Goal: Transaction & Acquisition: Purchase product/service

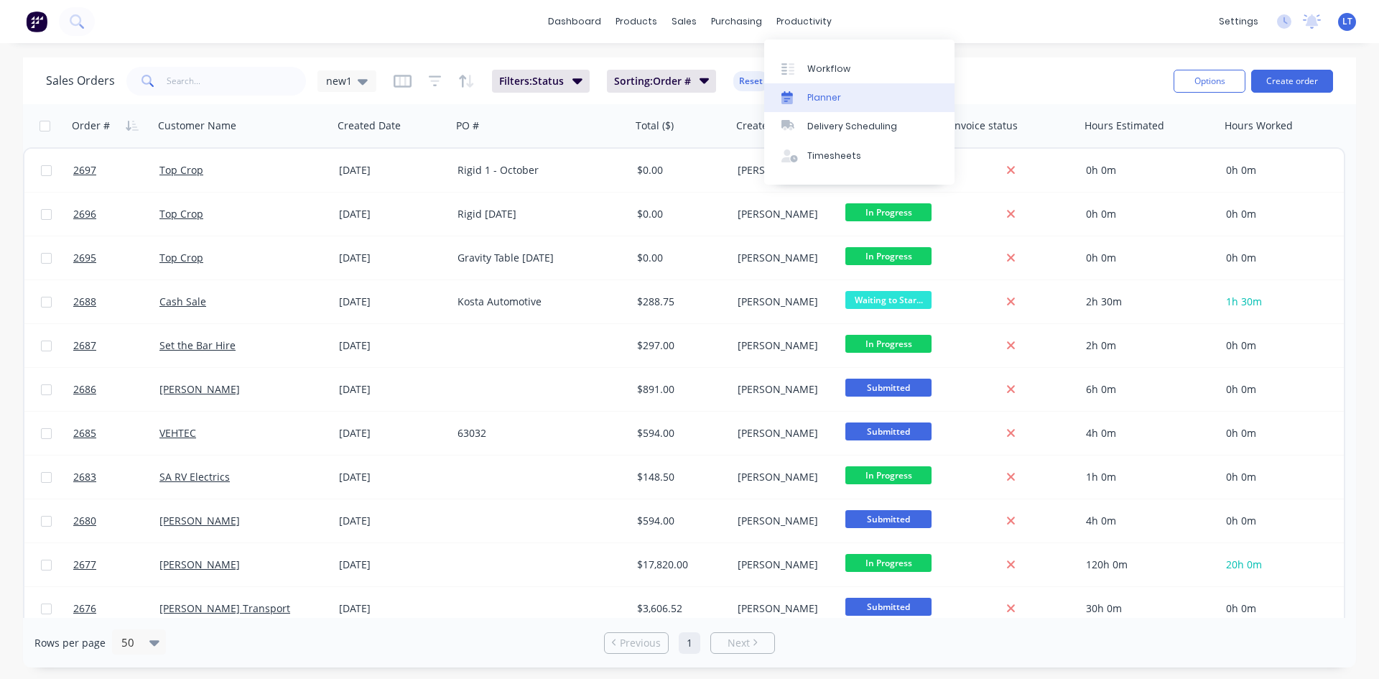
click at [814, 91] on div "Planner" at bounding box center [824, 97] width 34 height 13
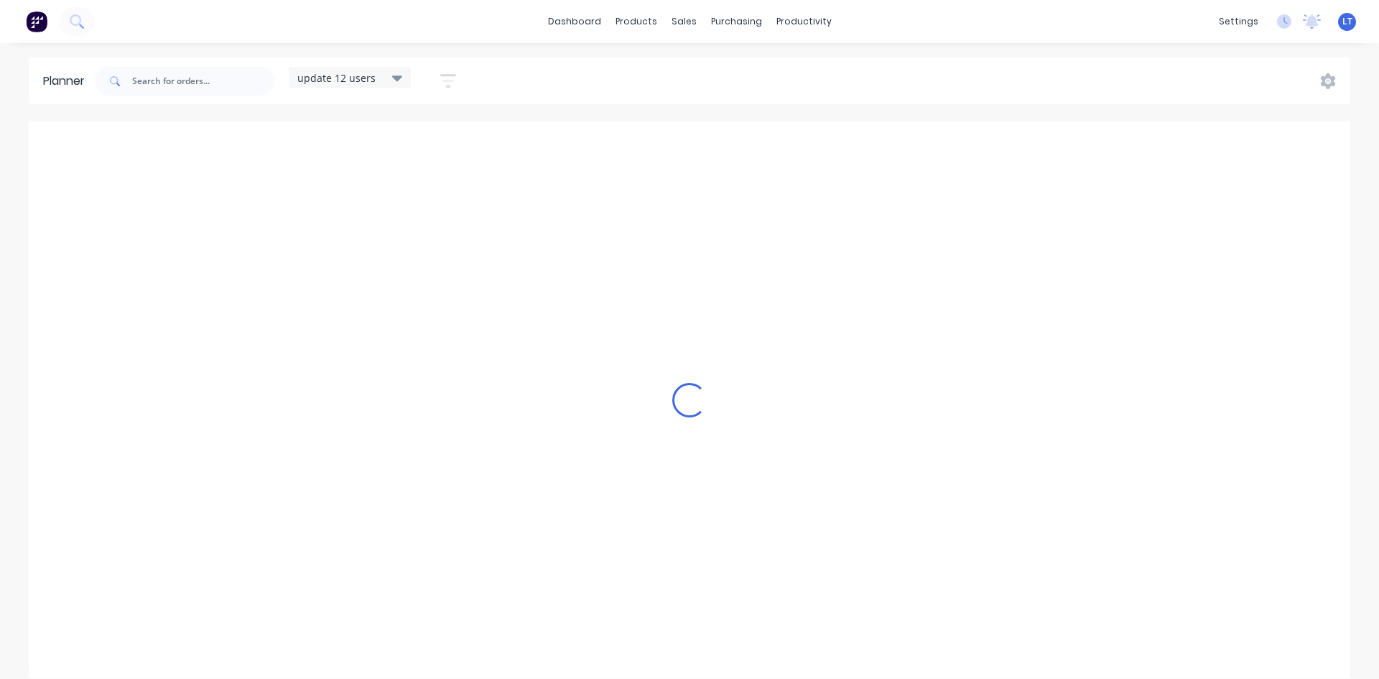
scroll to position [0, 1]
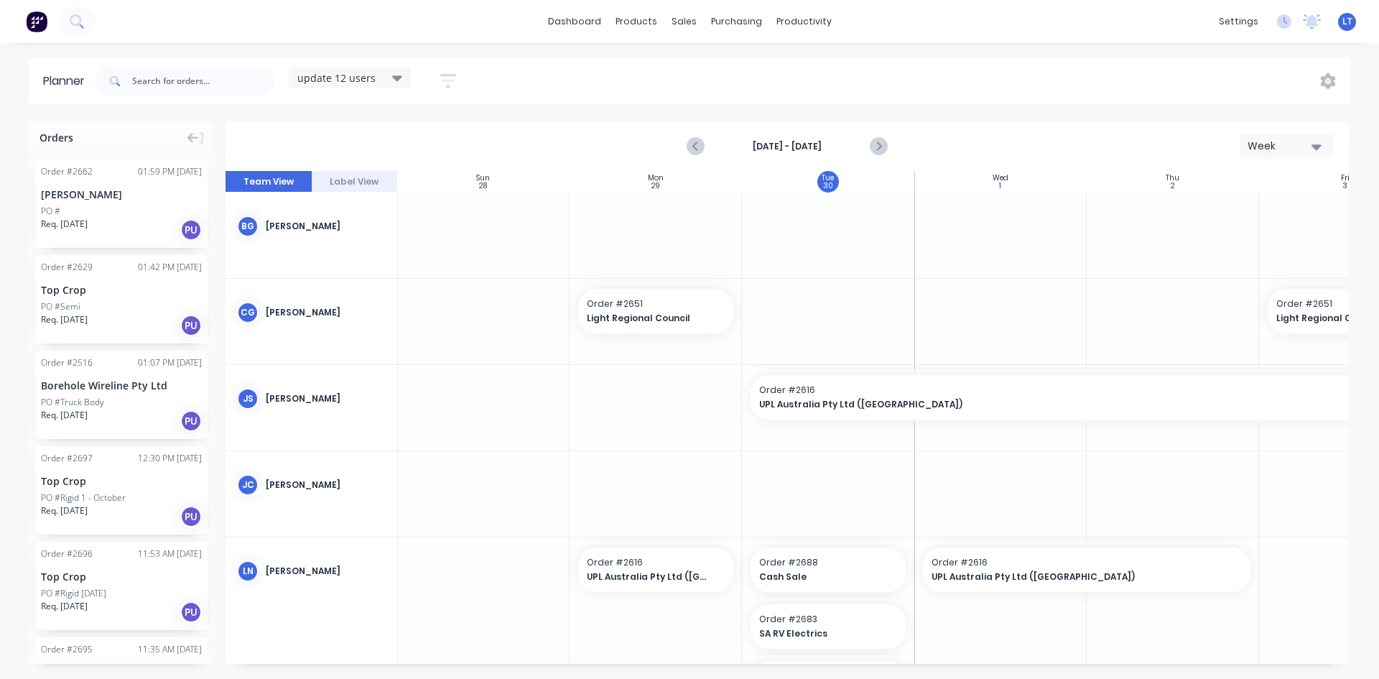
click at [1314, 144] on icon "button" at bounding box center [1317, 147] width 10 height 6
click at [1238, 244] on div "Month" at bounding box center [1260, 242] width 142 height 29
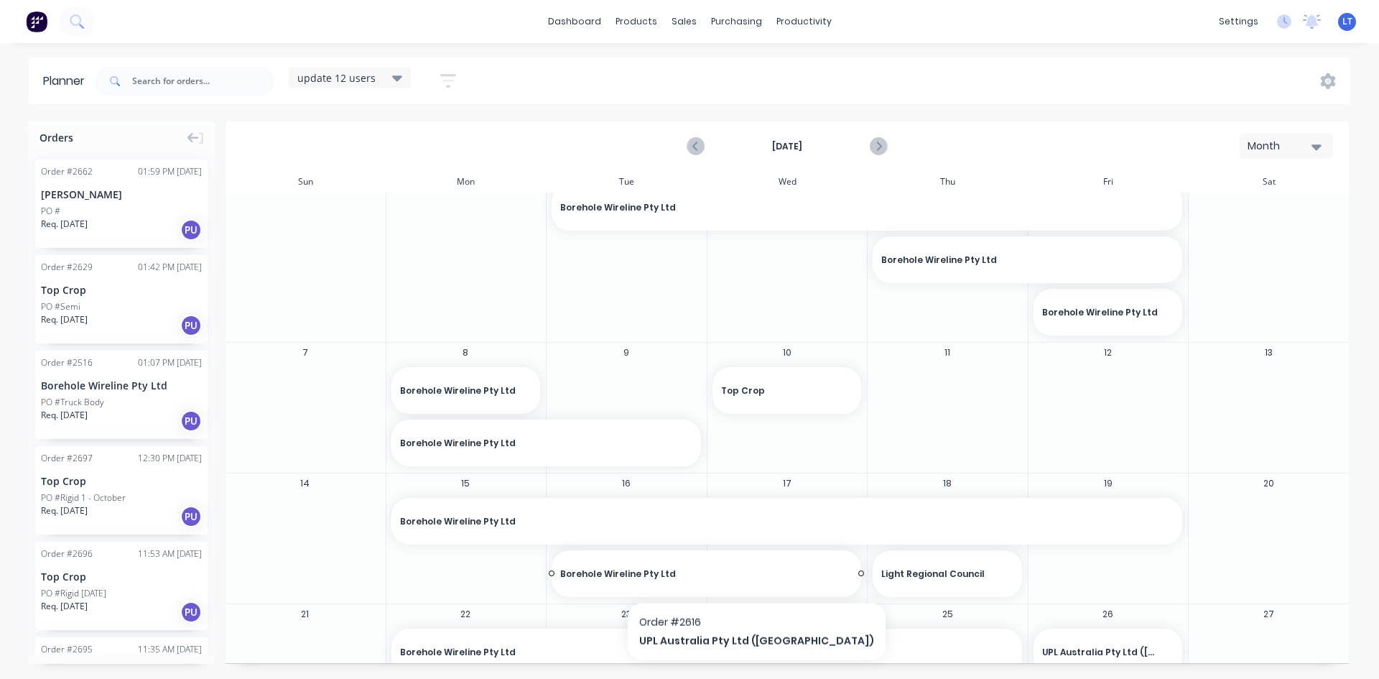
scroll to position [0, 0]
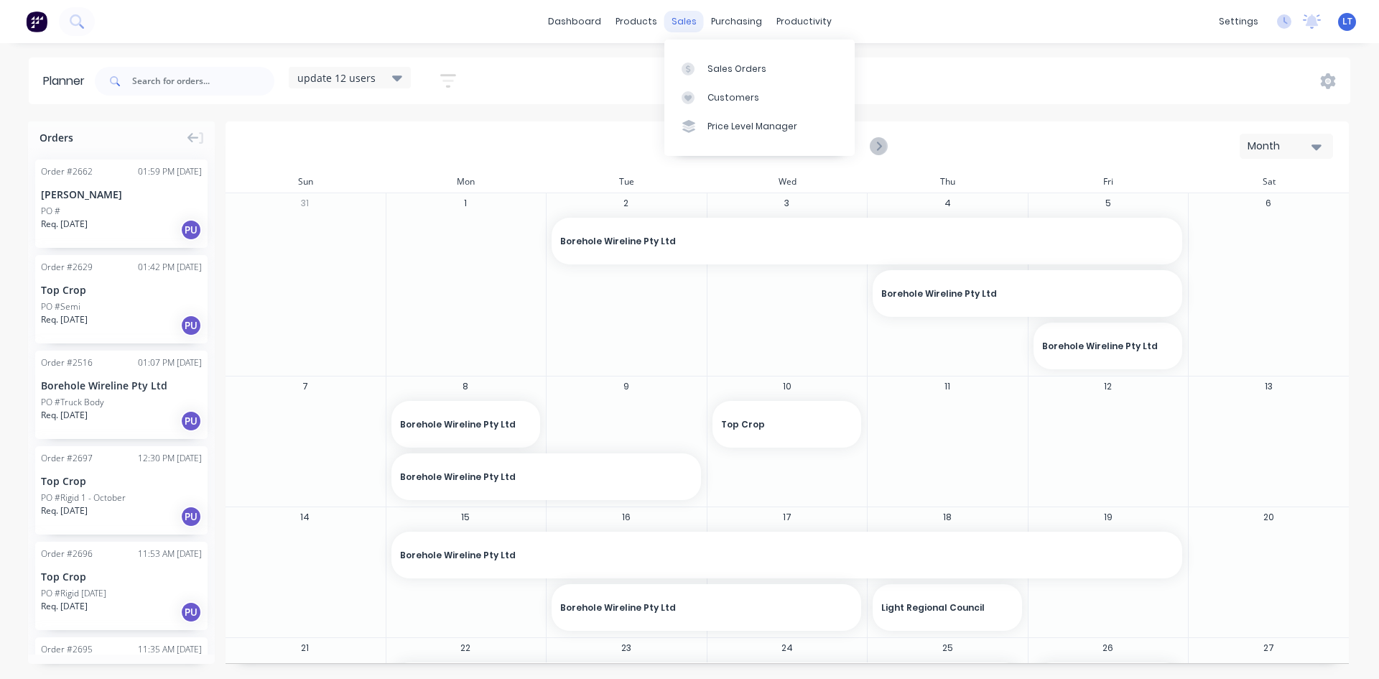
click at [676, 19] on div "sales" at bounding box center [684, 22] width 40 height 22
click at [743, 77] on link "Sales Orders" at bounding box center [759, 68] width 190 height 29
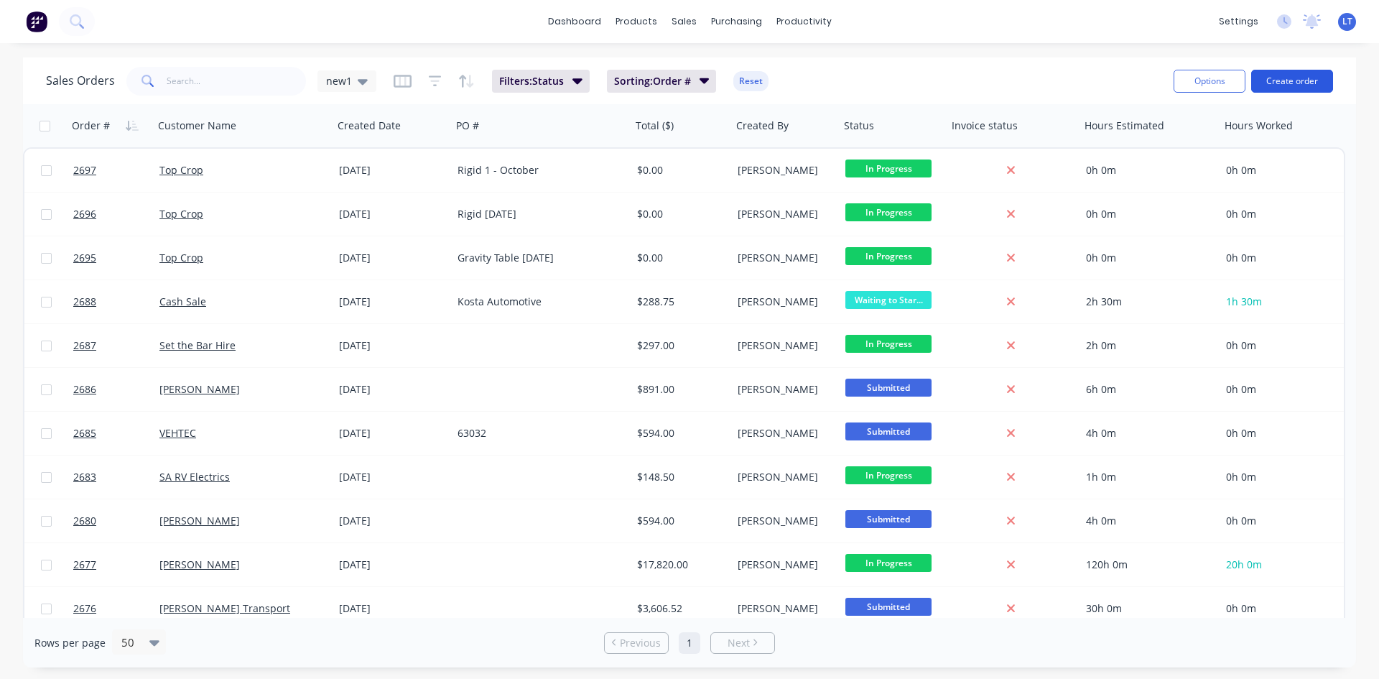
click at [1307, 77] on button "Create order" at bounding box center [1292, 81] width 82 height 23
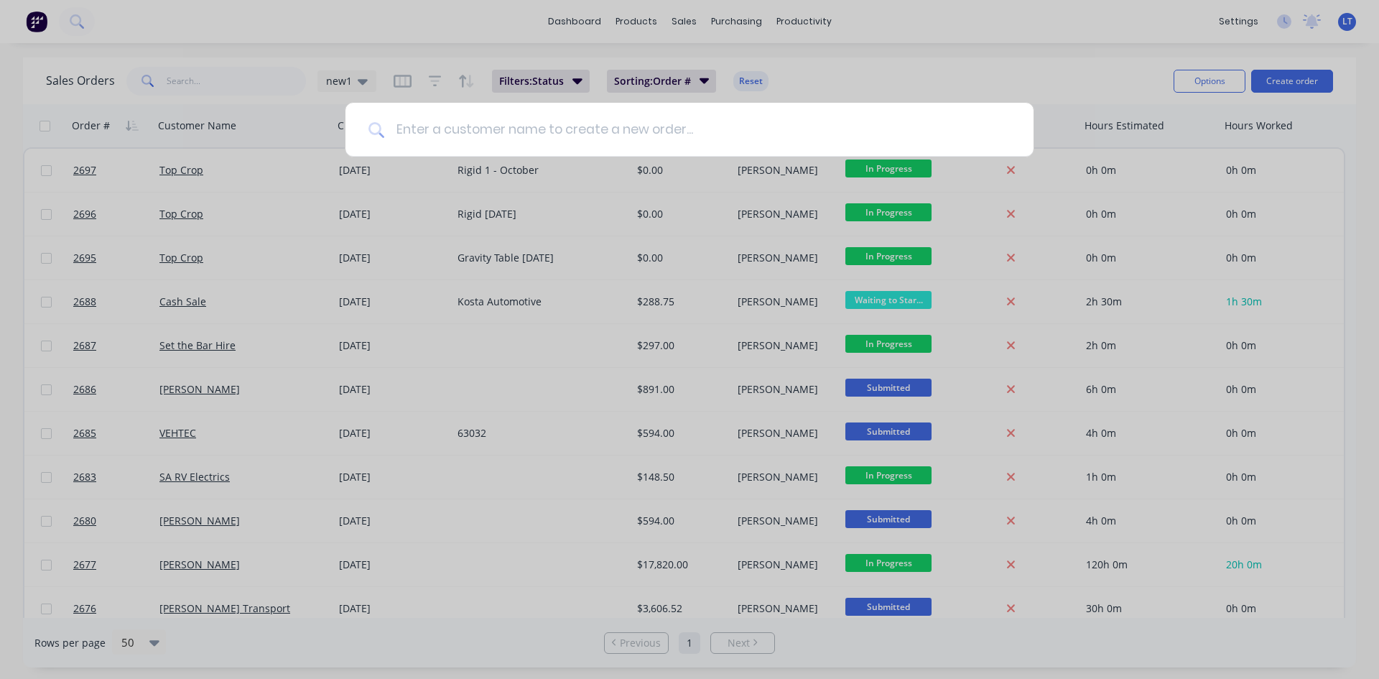
click at [501, 116] on input at bounding box center [697, 130] width 626 height 54
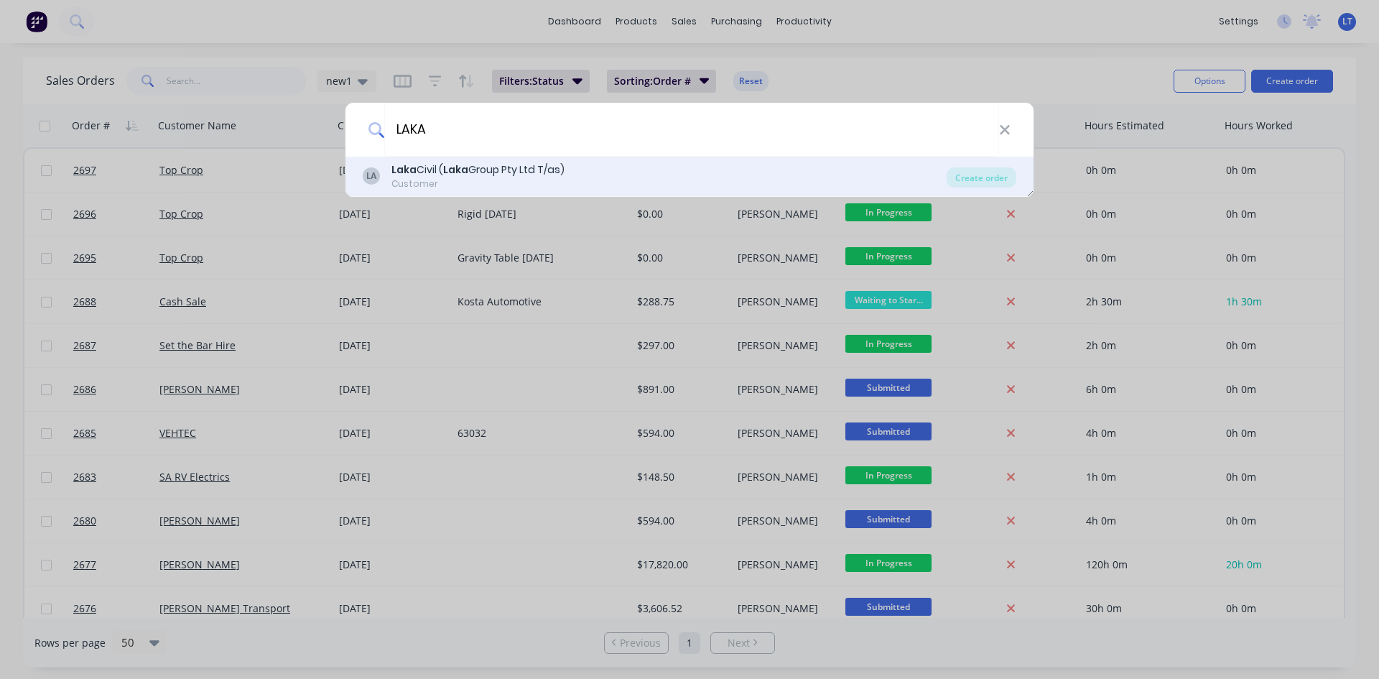
type input "LAKA"
click at [483, 184] on div "Customer" at bounding box center [477, 183] width 173 height 13
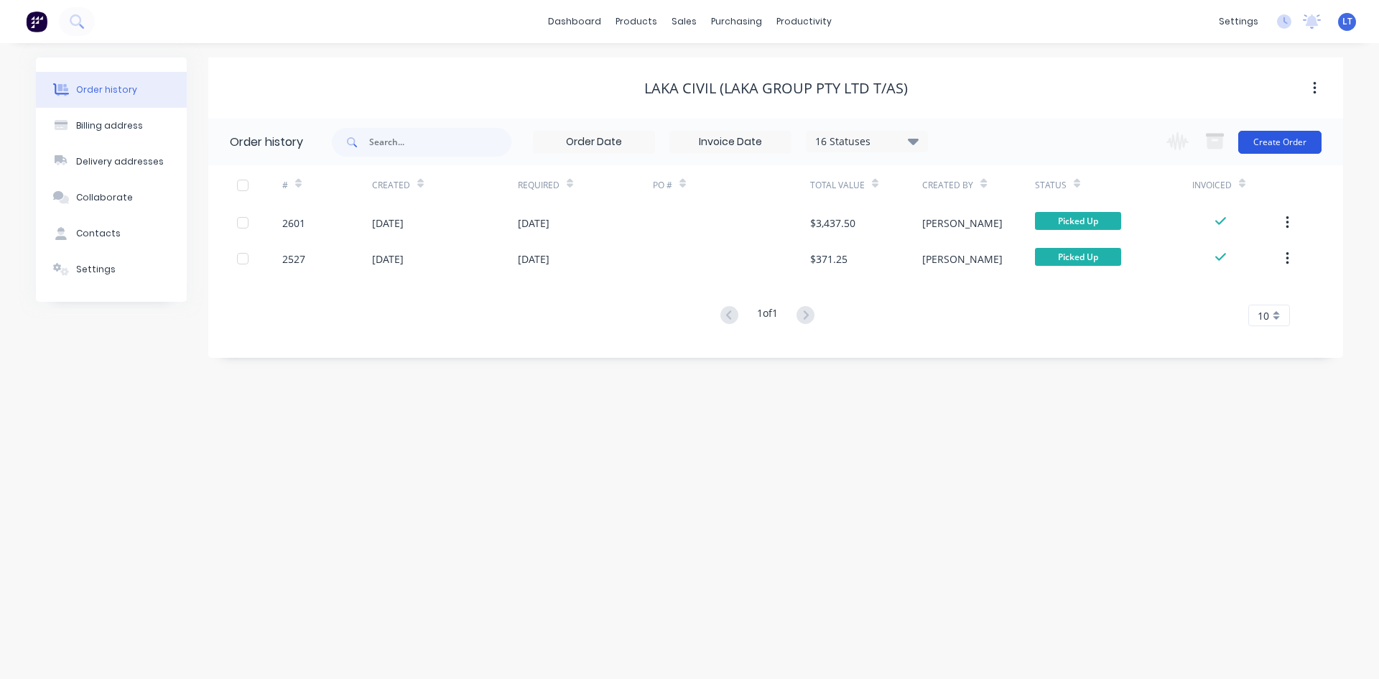
click at [1284, 145] on button "Create Order" at bounding box center [1279, 142] width 83 height 23
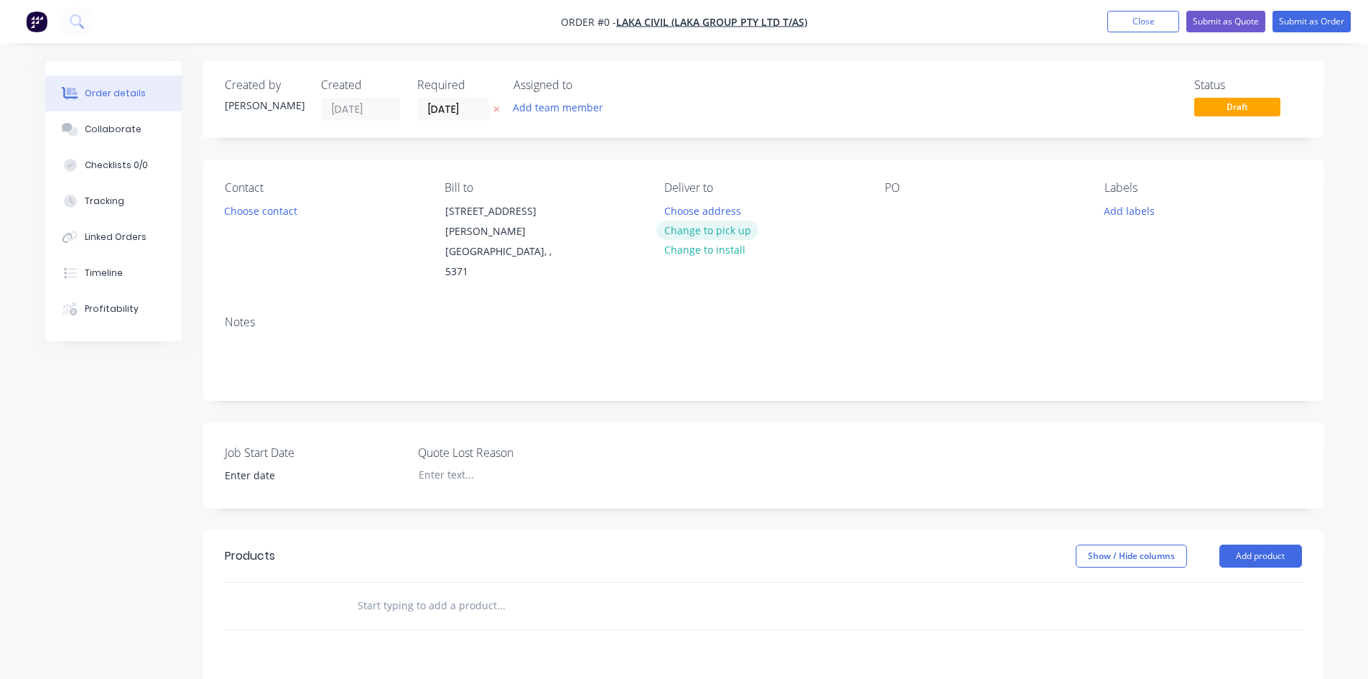
click at [723, 233] on button "Change to pick up" at bounding box center [707, 230] width 102 height 19
click at [267, 213] on button "Choose contact" at bounding box center [260, 209] width 88 height 19
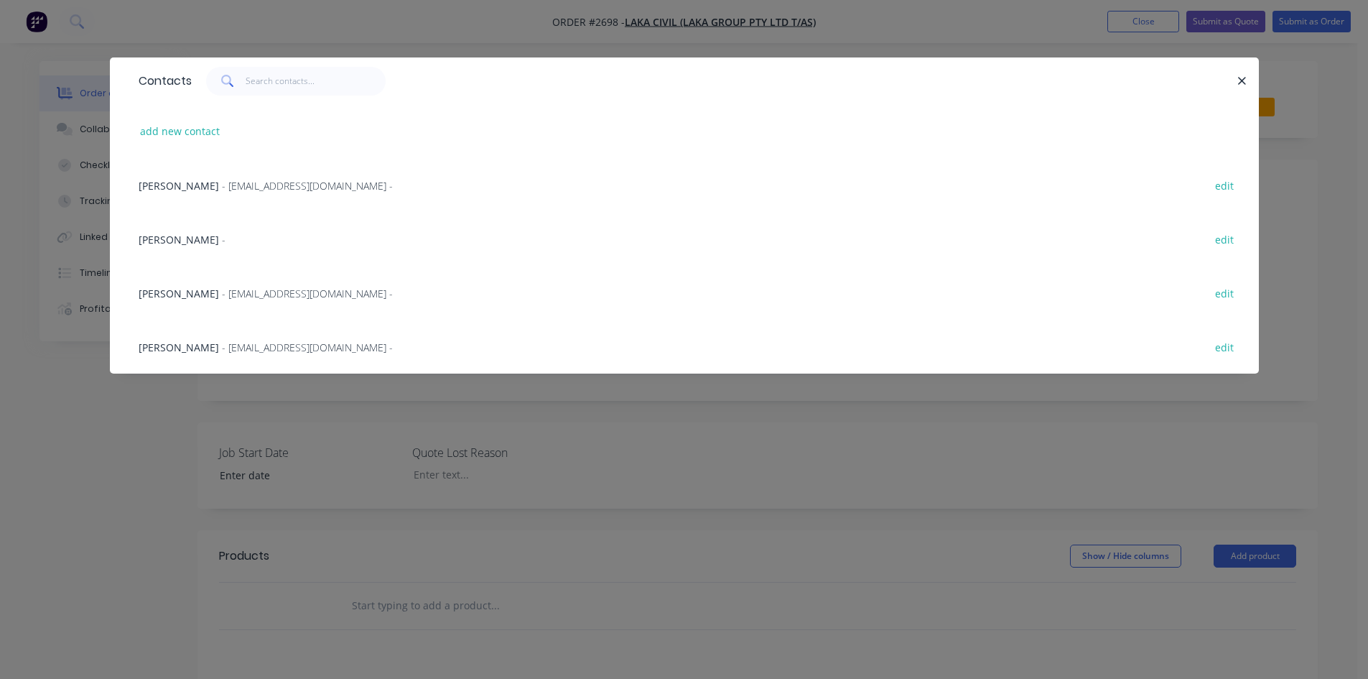
click at [176, 296] on span "[PERSON_NAME]" at bounding box center [179, 294] width 80 height 14
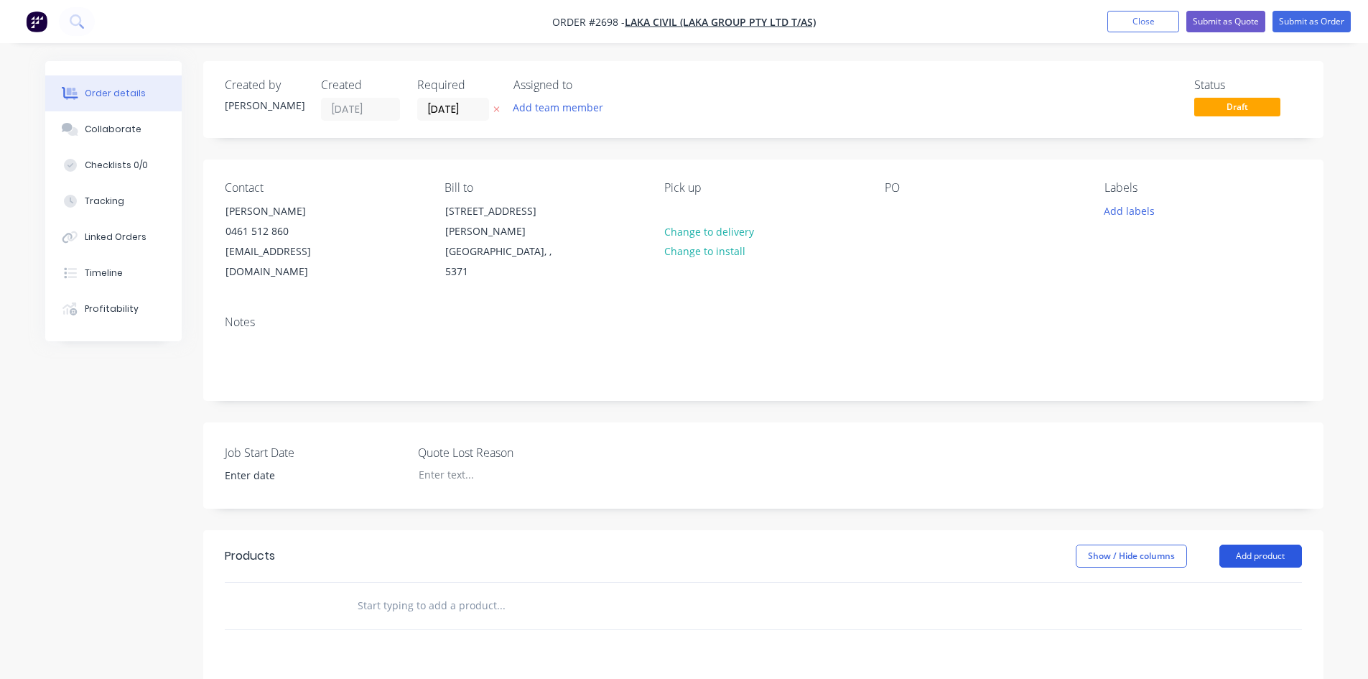
click at [1272, 544] on button "Add product" at bounding box center [1261, 555] width 83 height 23
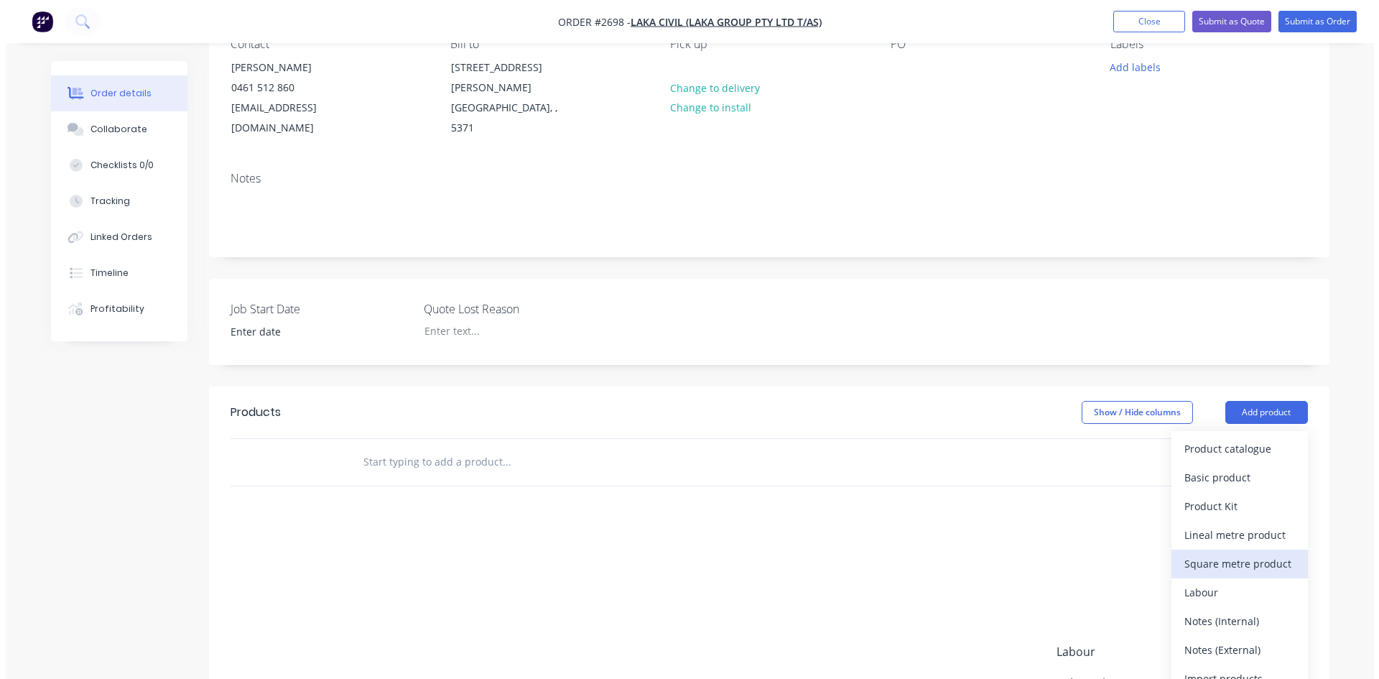
scroll to position [215, 0]
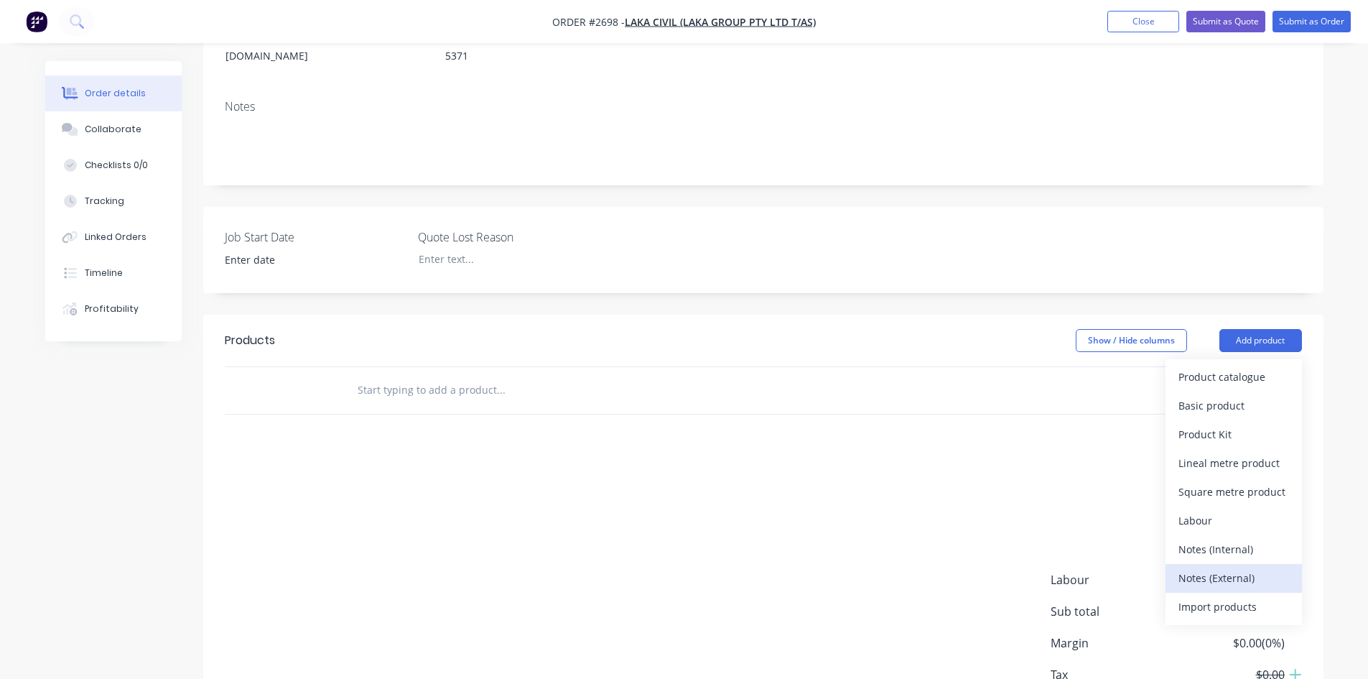
click at [1253, 567] on div "Notes (External)" at bounding box center [1234, 577] width 111 height 21
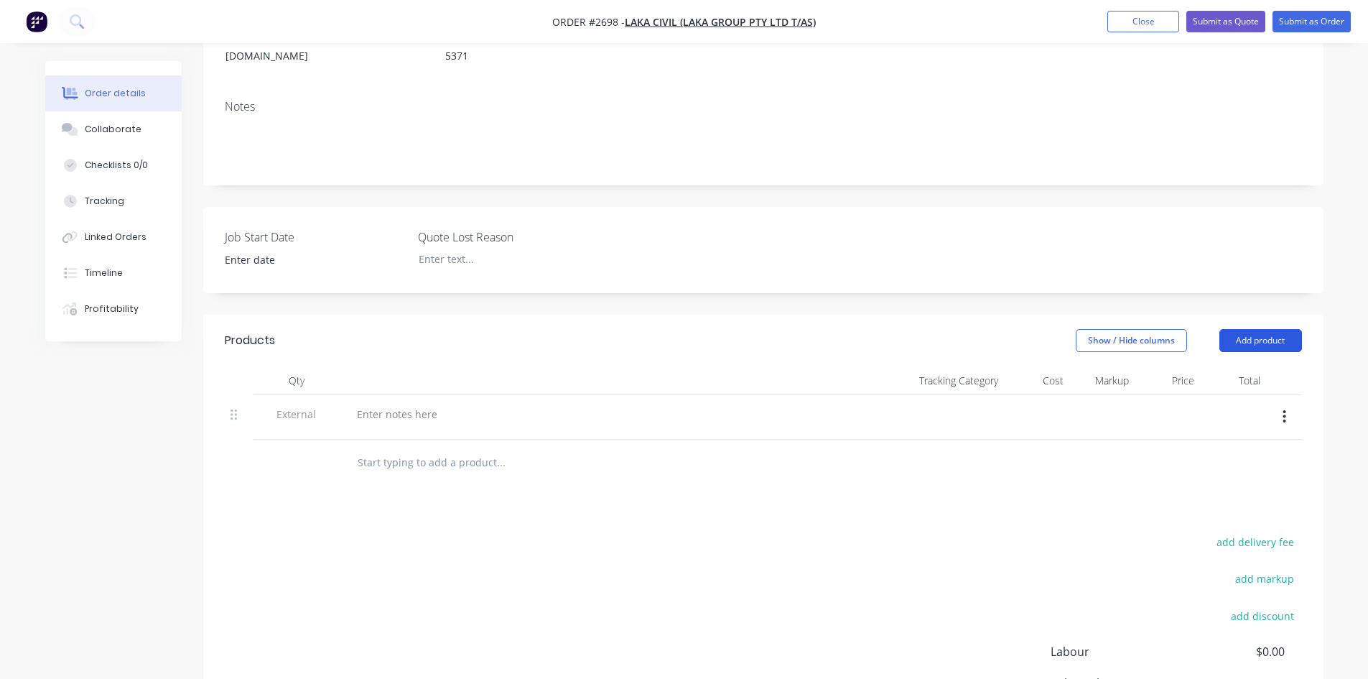
click at [1252, 329] on button "Add product" at bounding box center [1261, 340] width 83 height 23
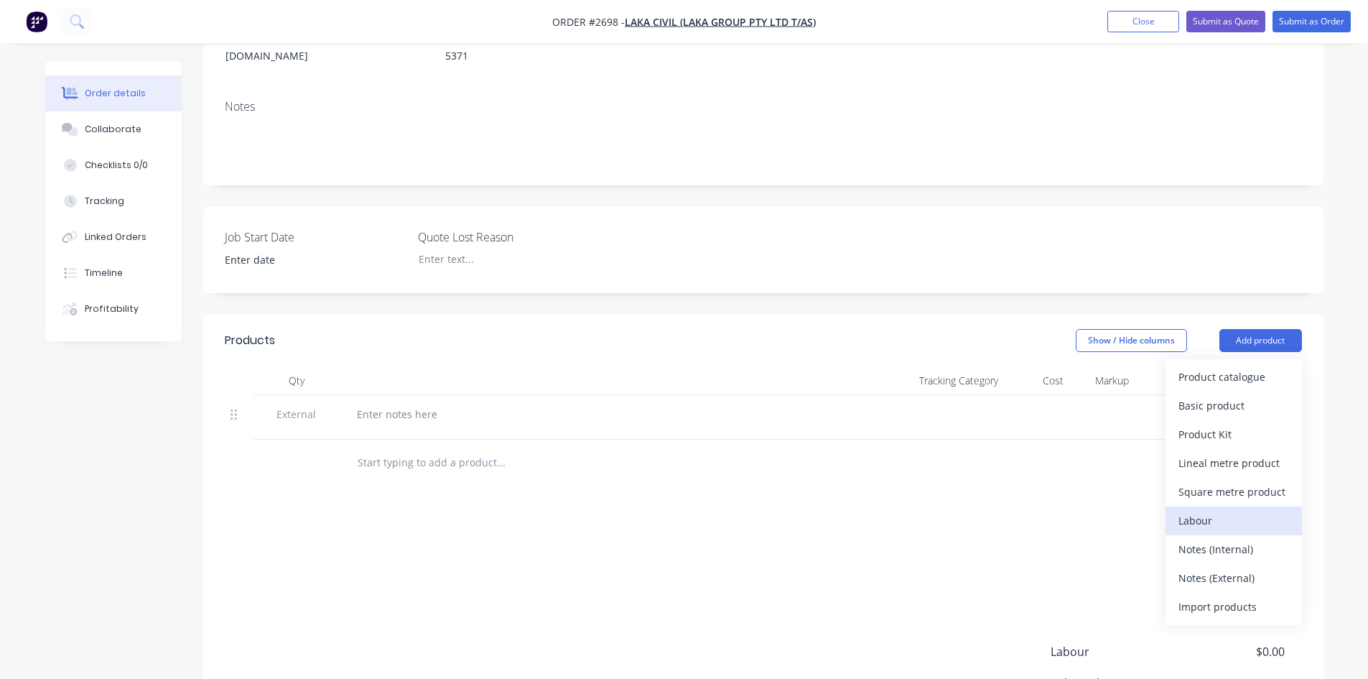
click at [1220, 510] on div "Labour" at bounding box center [1234, 520] width 111 height 21
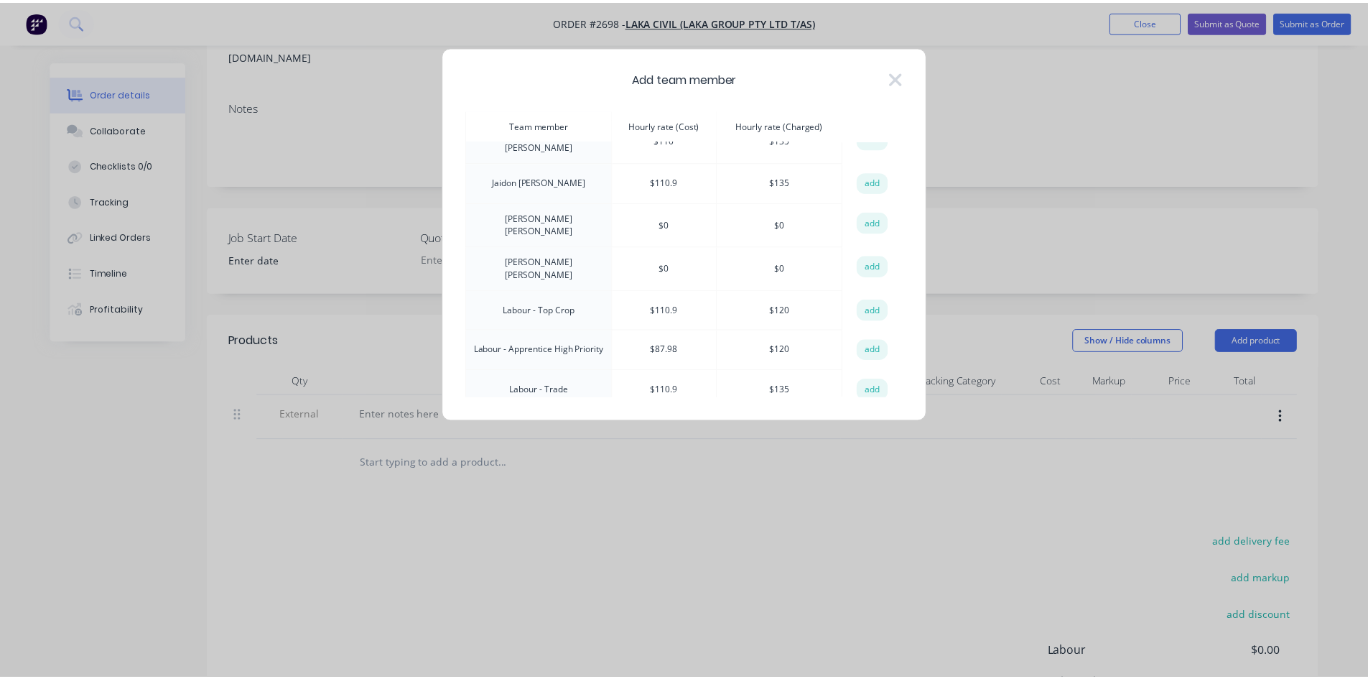
scroll to position [144, 0]
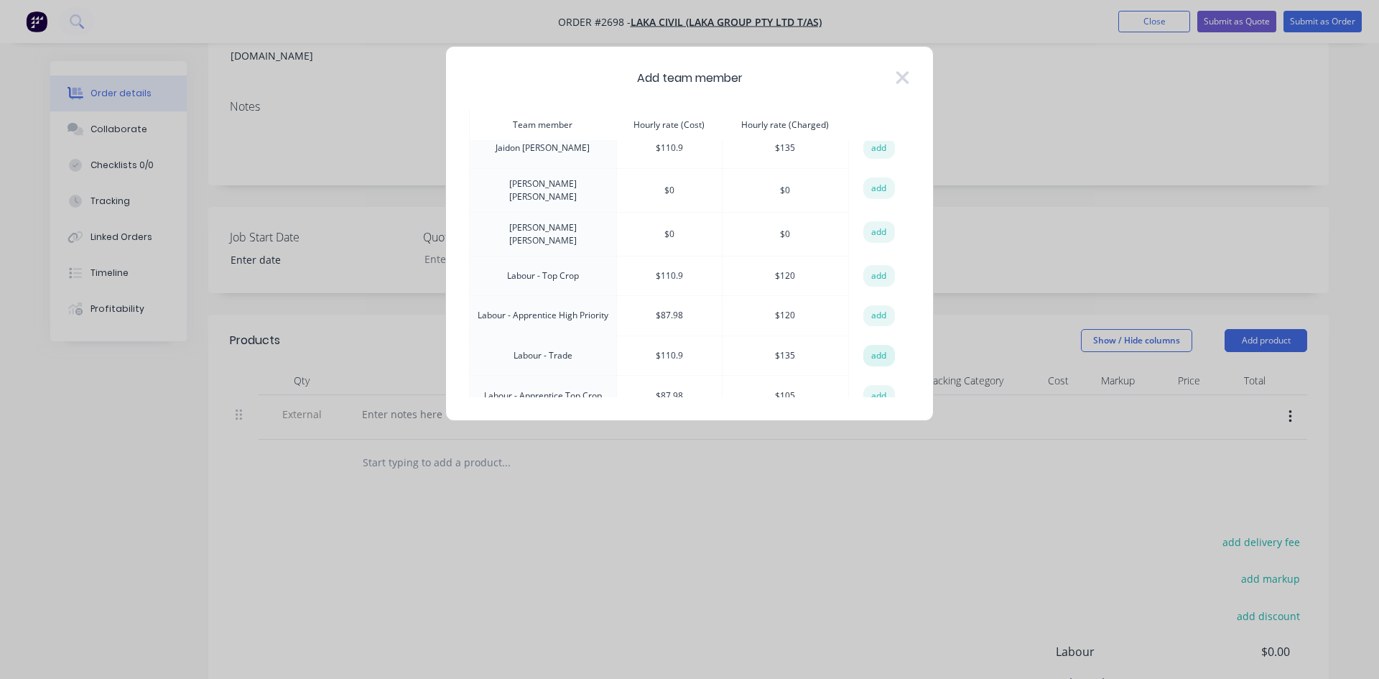
click at [871, 345] on button "add" at bounding box center [879, 356] width 32 height 22
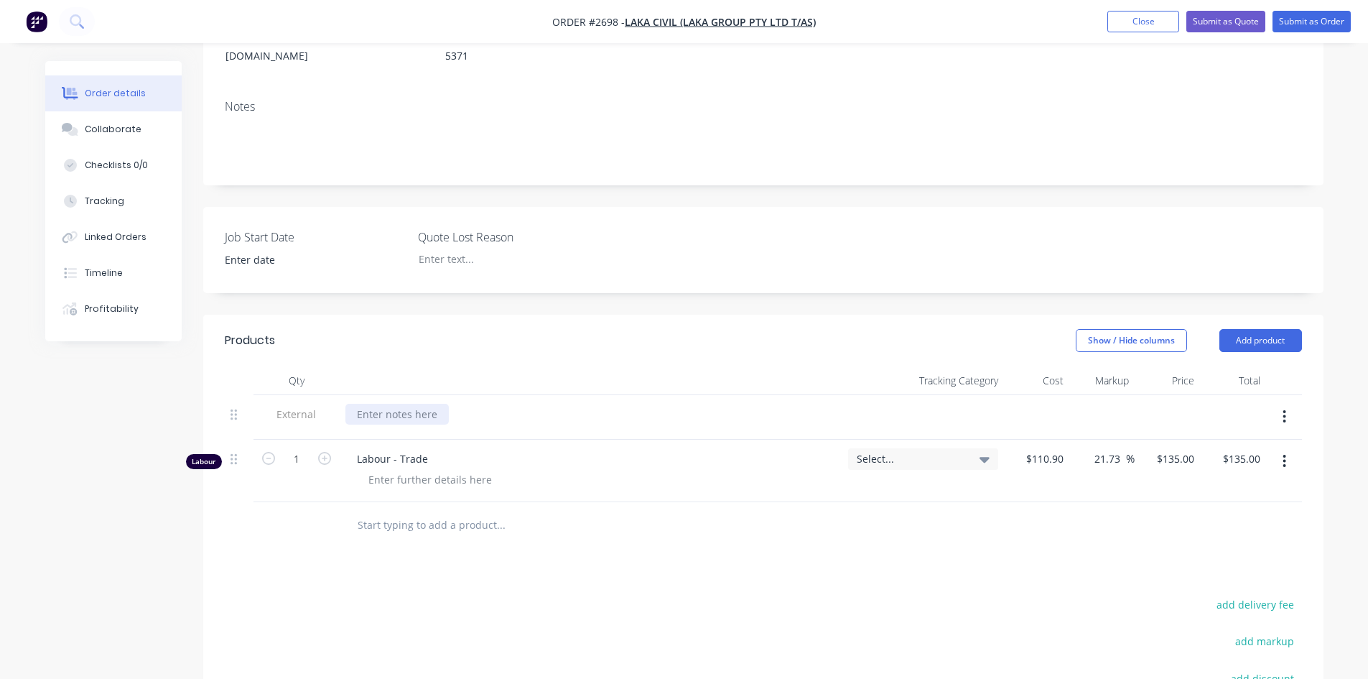
click at [390, 404] on div at bounding box center [396, 414] width 103 height 21
click at [367, 404] on div "SSUpply 2 x 80mm pins for bucket. drill hole for locating bolts in 1 end" at bounding box center [526, 414] width 363 height 21
click at [440, 404] on div "SUpply 2 x 80mm pins for bucket. drill hole for locating bolts in 1 end" at bounding box center [523, 414] width 357 height 21
click at [369, 404] on div "SUpply 2 x 80mm 525mm long pins for bucket. drill hole for locating bolts in 1 …" at bounding box center [554, 414] width 419 height 21
click at [440, 511] on input "text" at bounding box center [500, 525] width 287 height 29
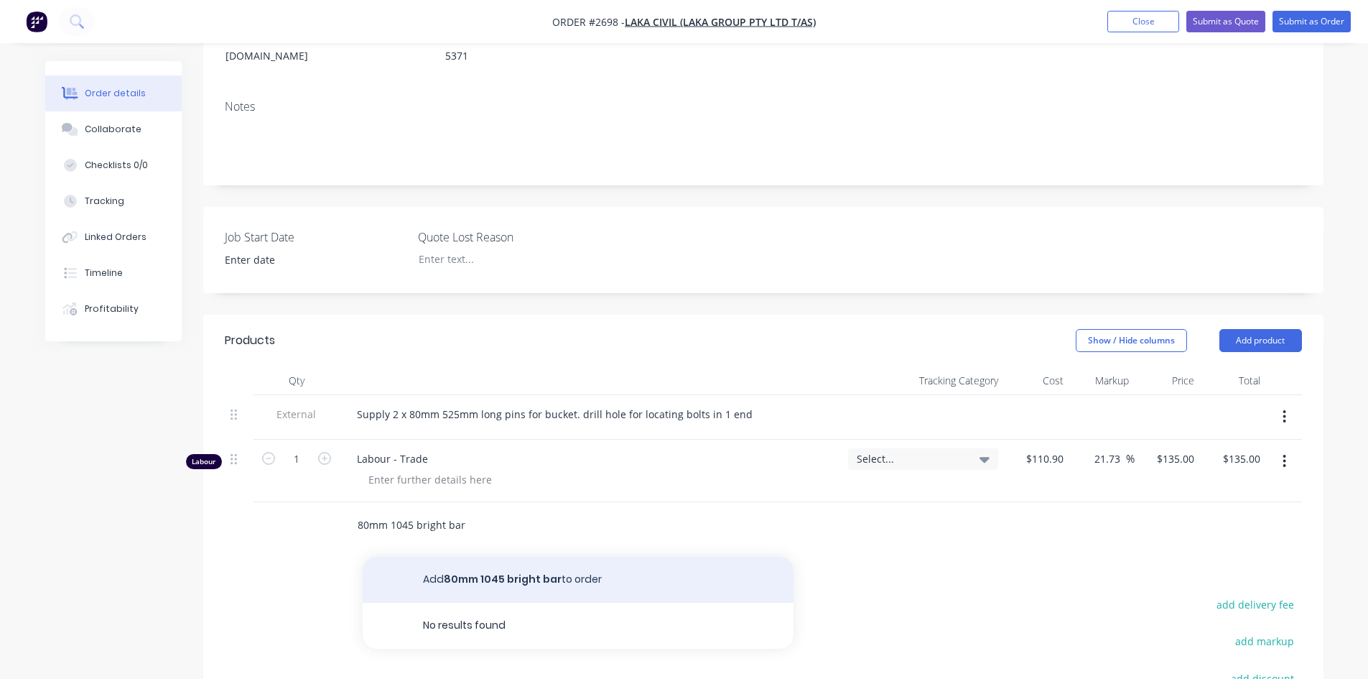
type input "80mm 1045 bright bar"
click at [550, 557] on button "Add 80mm 1045 bright bar to order" at bounding box center [578, 580] width 431 height 46
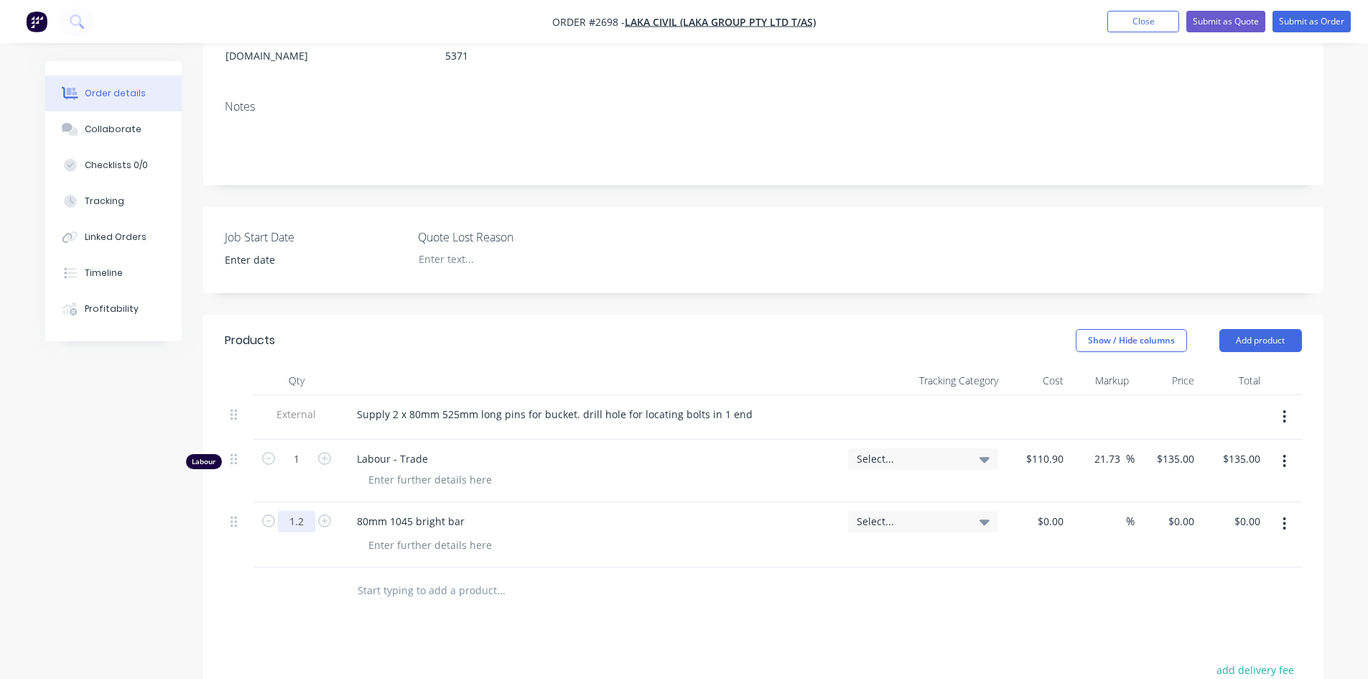
type input "1.2"
click at [669, 634] on div "Products Show / Hide columns Add product Qty Tracking Category Cost Markup Pric…" at bounding box center [763, 637] width 1120 height 644
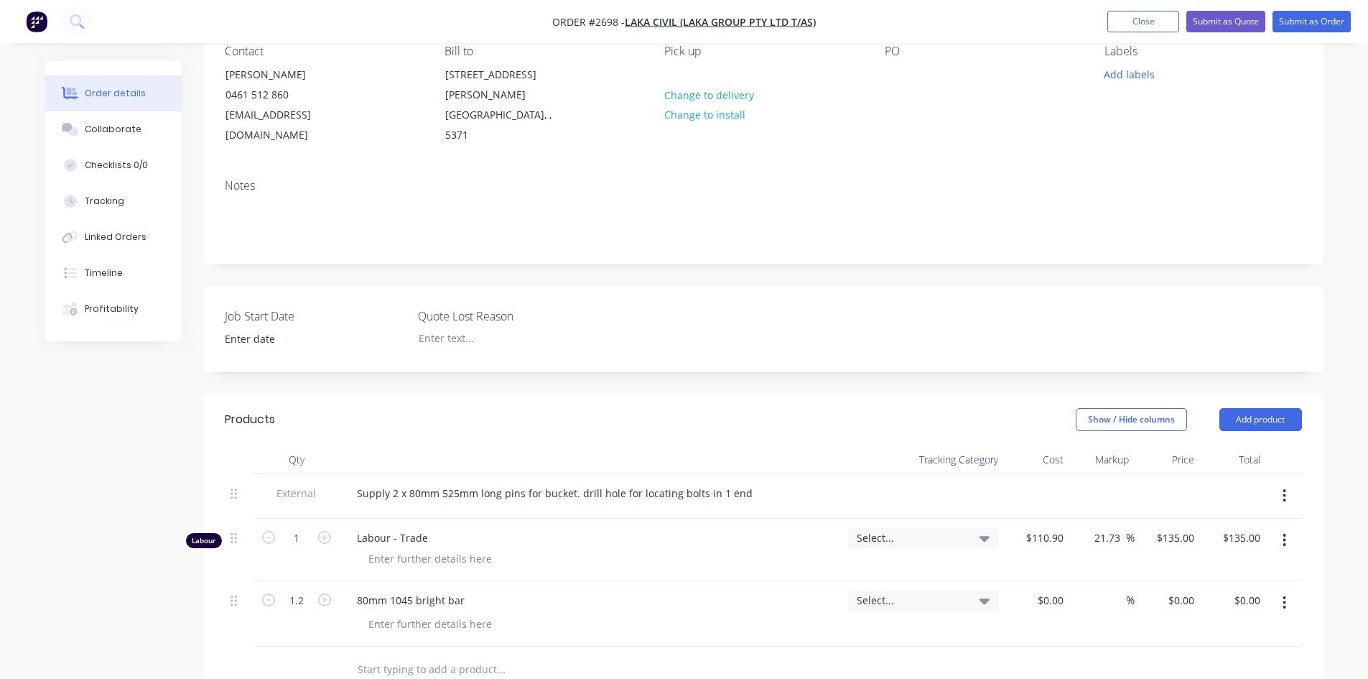
scroll to position [0, 0]
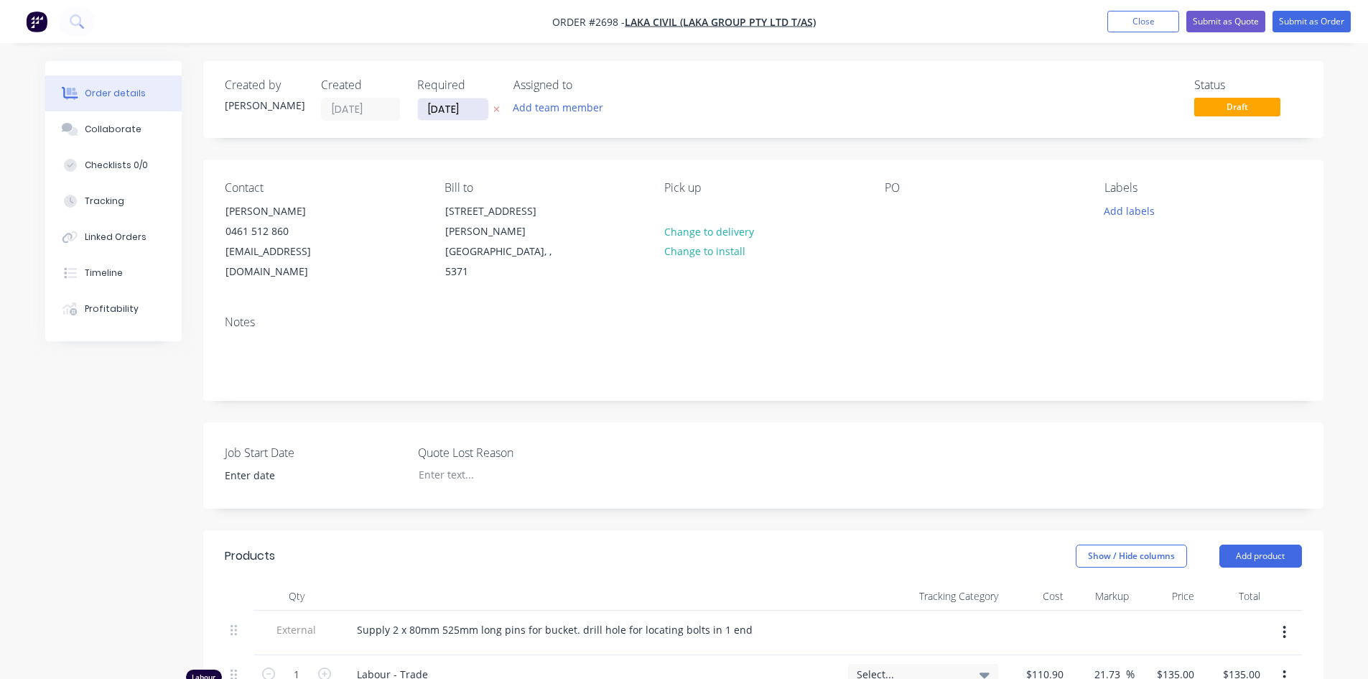
click at [473, 115] on input "[DATE]" at bounding box center [453, 109] width 70 height 22
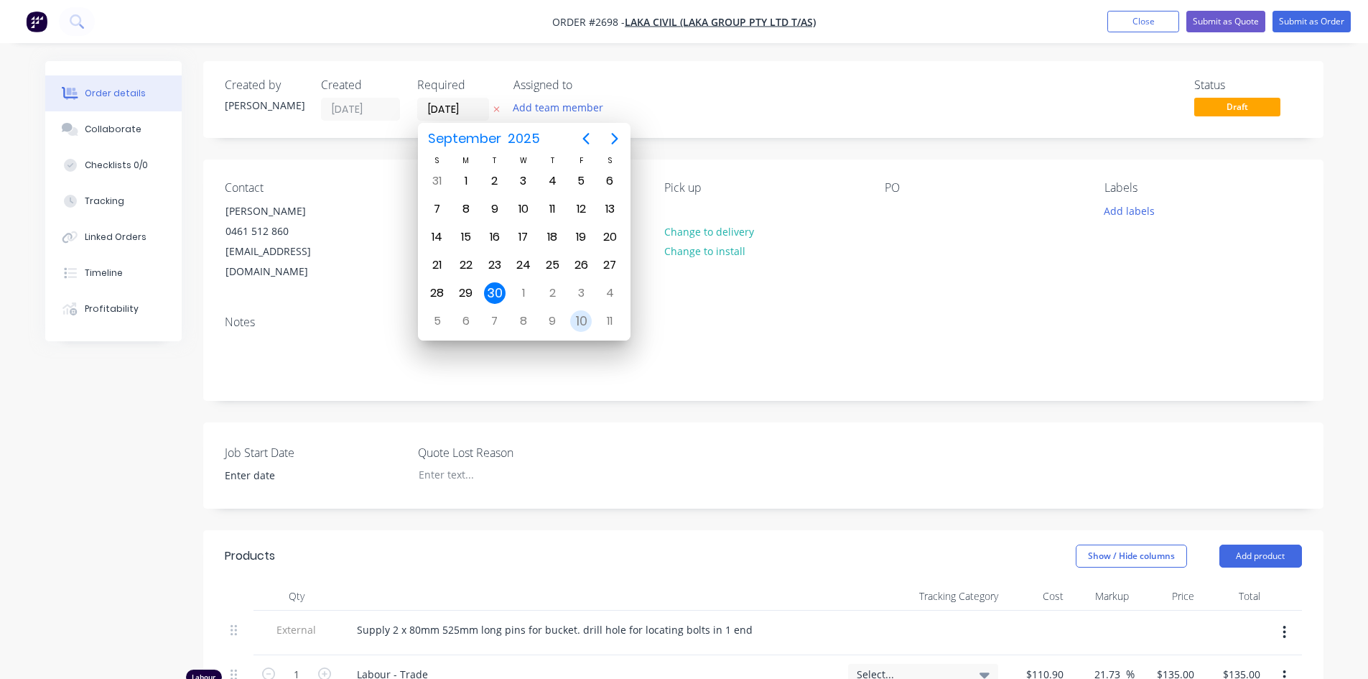
click at [586, 321] on div "10" at bounding box center [581, 321] width 22 height 22
type input "[DATE]"
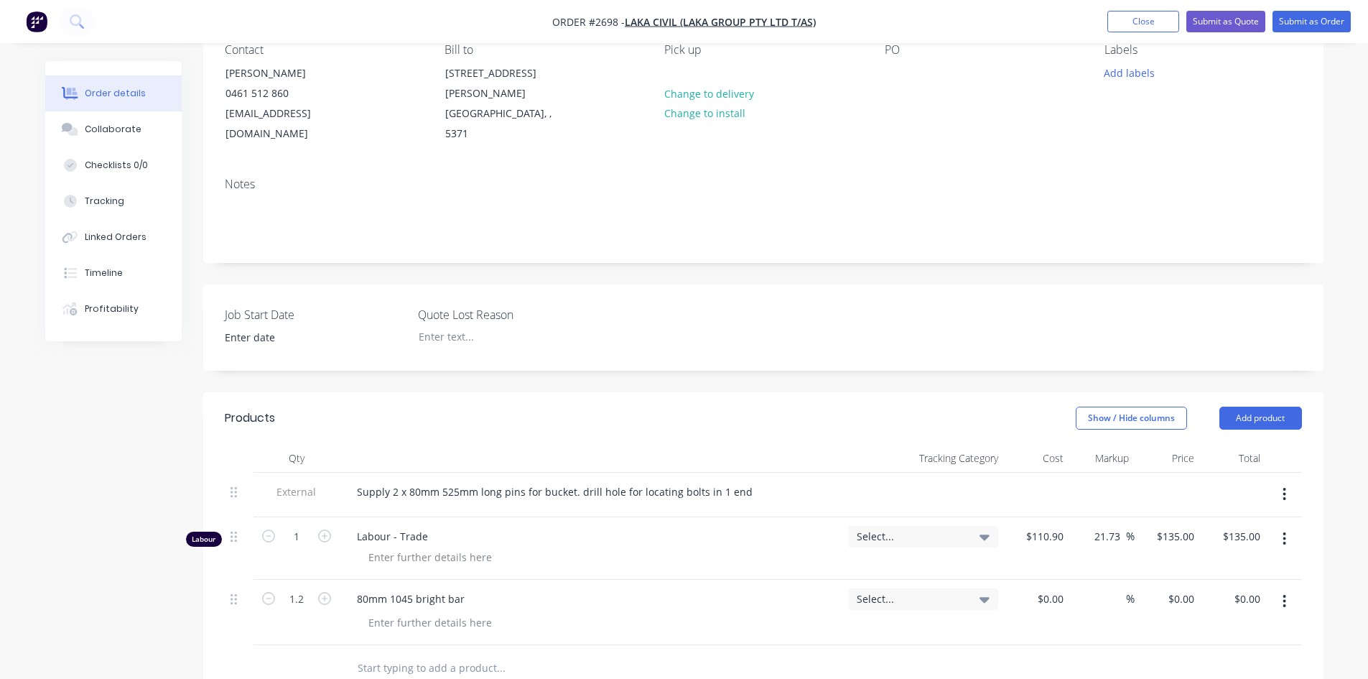
scroll to position [144, 0]
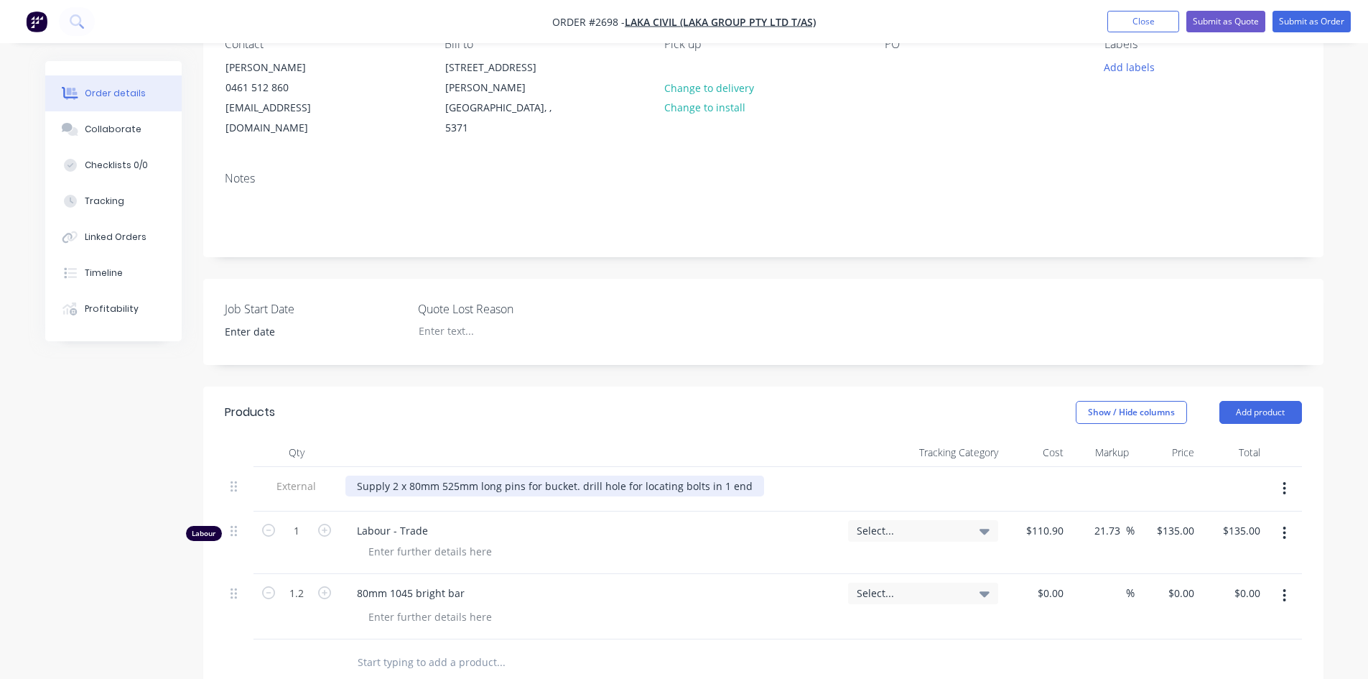
drag, startPoint x: 596, startPoint y: 468, endPoint x: 669, endPoint y: 457, distance: 74.2
click at [598, 475] on div "Supply 2 x 80mm 525mm long pins for bucket. drill hole for locating bolts in 1 …" at bounding box center [554, 485] width 419 height 21
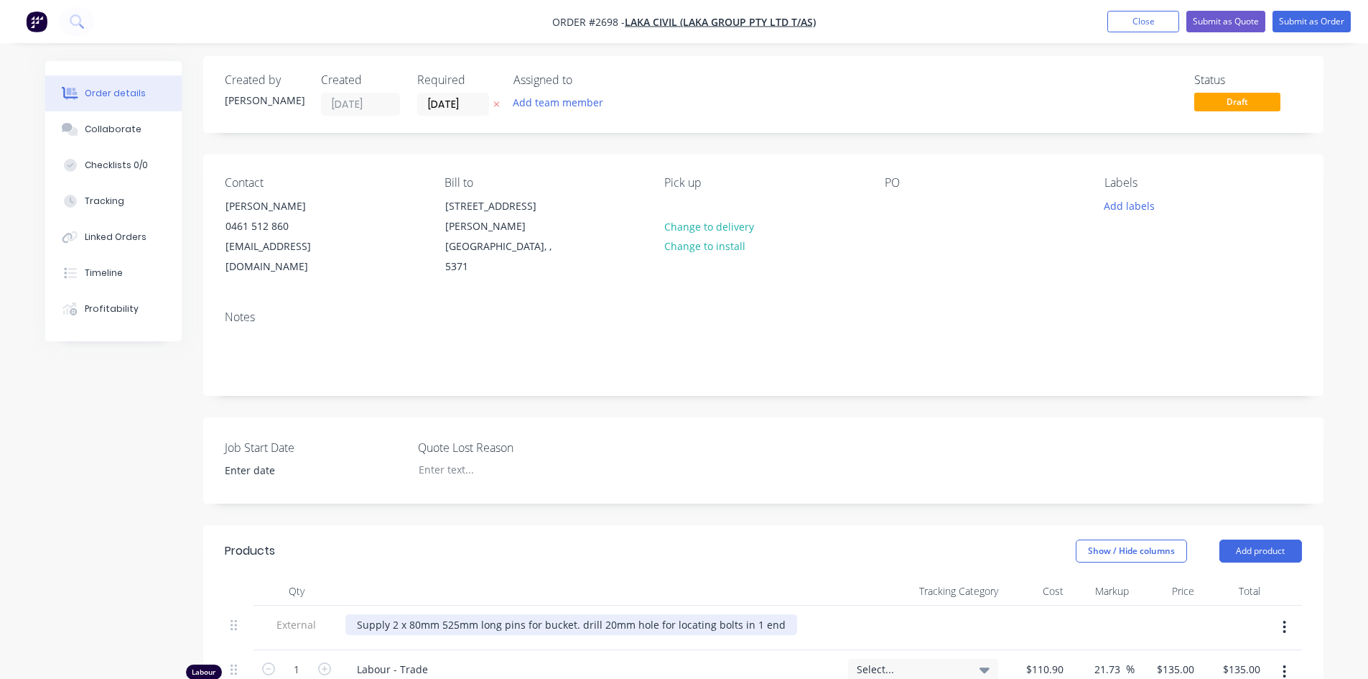
scroll to position [0, 0]
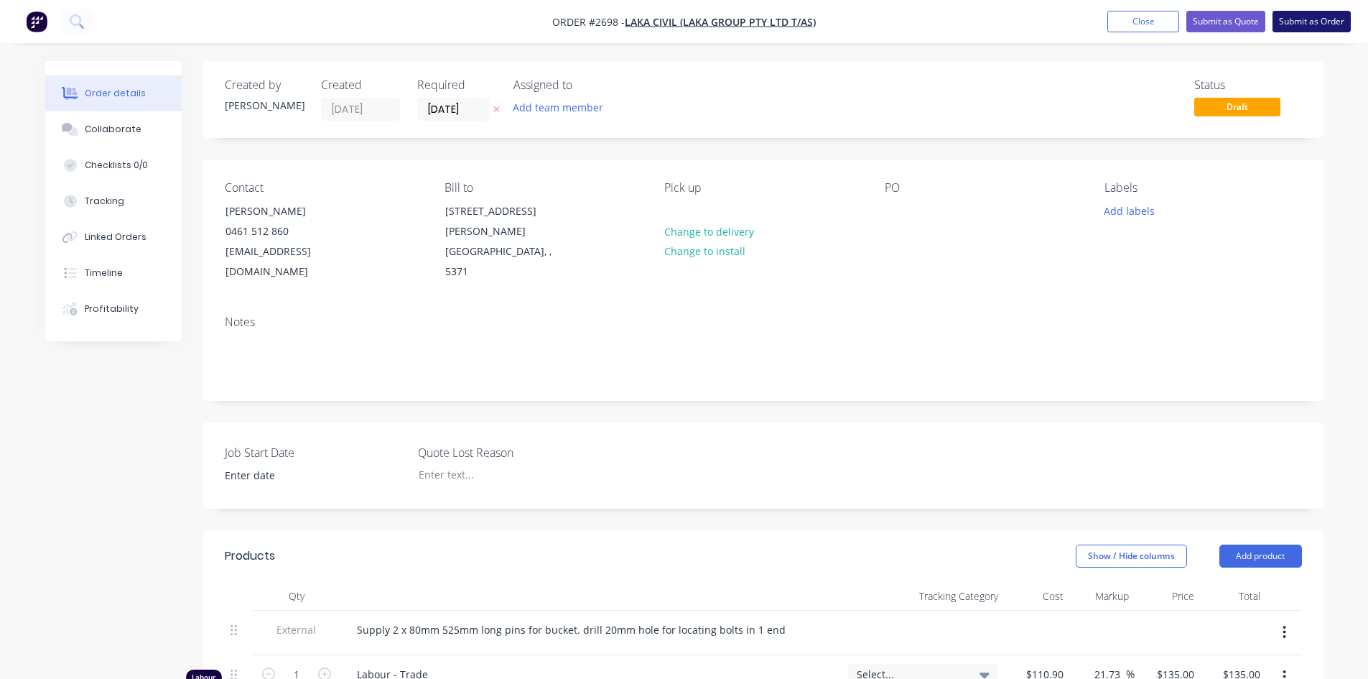
click at [1329, 17] on button "Submit as Order" at bounding box center [1312, 22] width 78 height 22
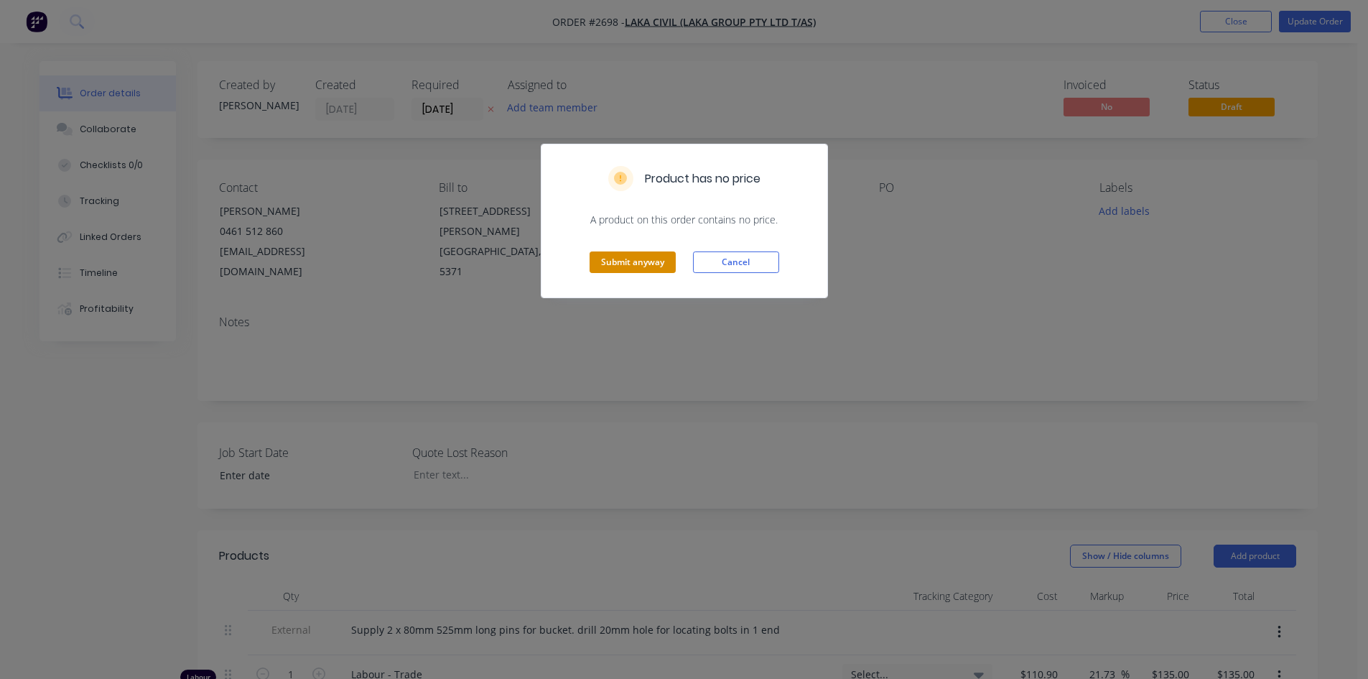
click at [634, 262] on button "Submit anyway" at bounding box center [633, 262] width 86 height 22
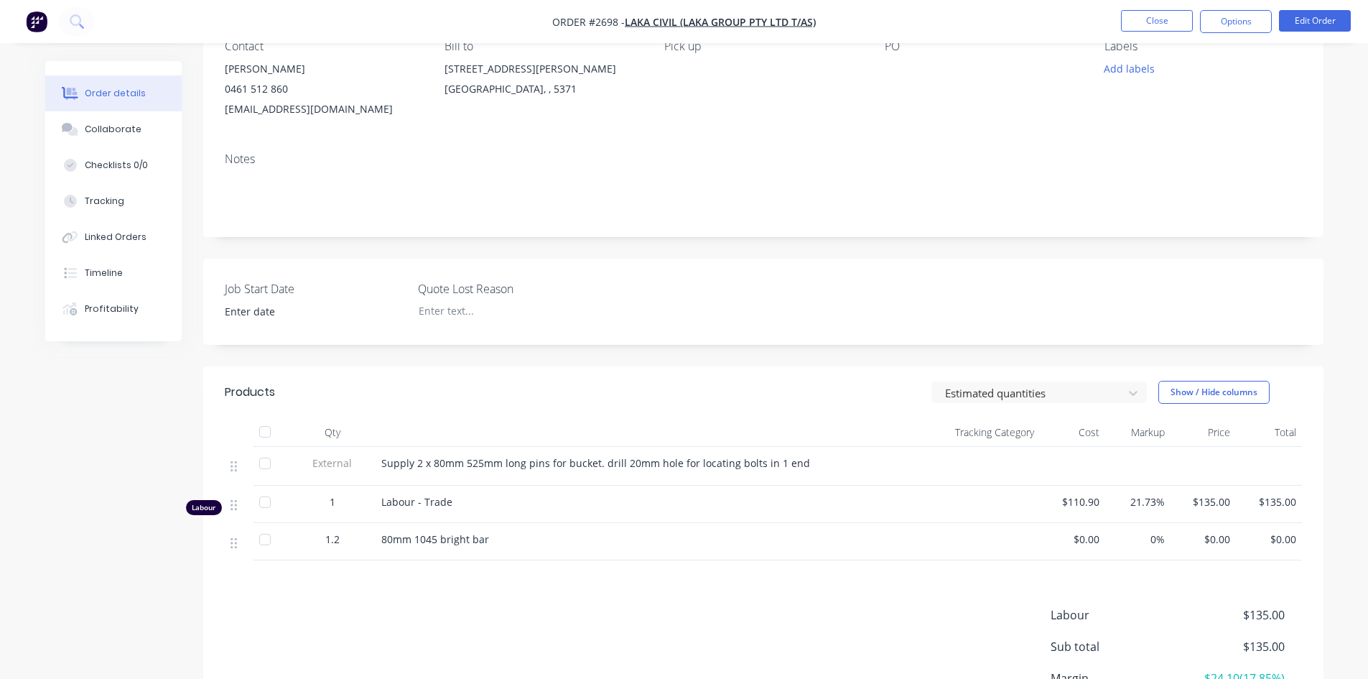
scroll to position [144, 0]
click at [435, 529] on span "80mm 1045 bright bar" at bounding box center [435, 536] width 108 height 14
click at [1215, 24] on button "Options" at bounding box center [1236, 21] width 72 height 23
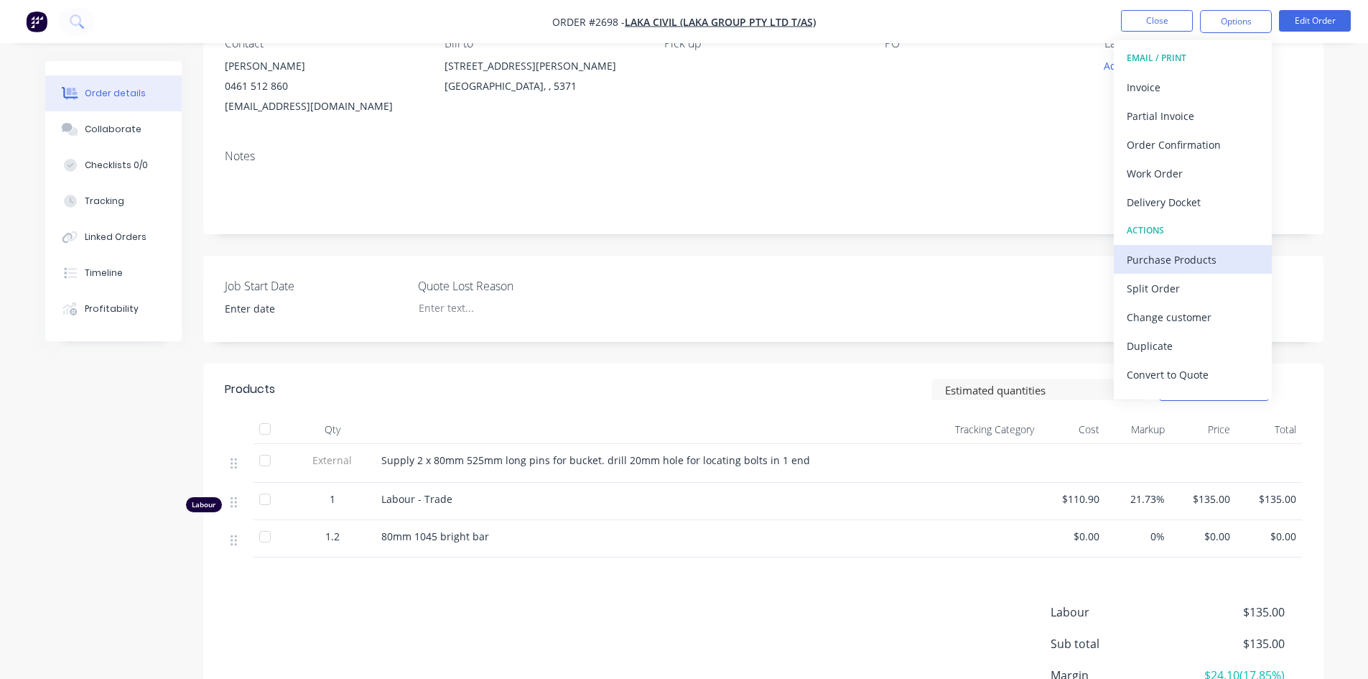
click at [1166, 265] on div "Purchase Products" at bounding box center [1193, 259] width 132 height 21
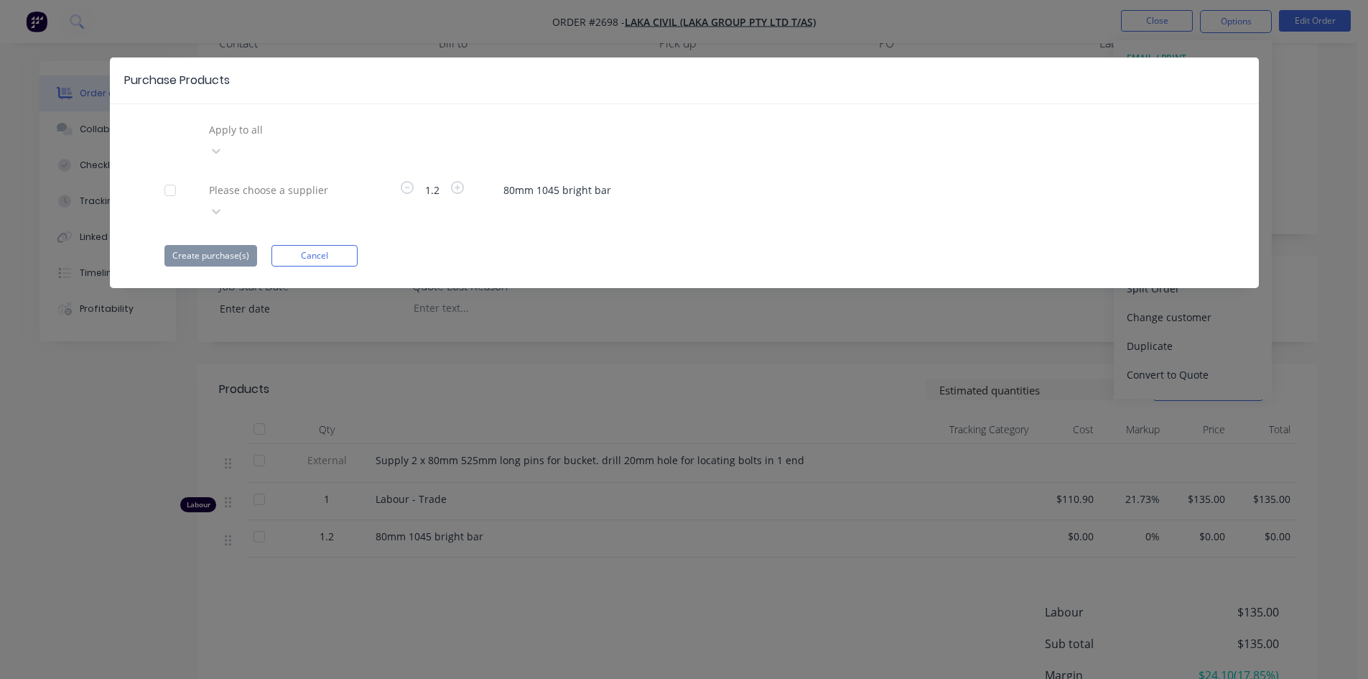
click at [264, 134] on div at bounding box center [311, 130] width 207 height 18
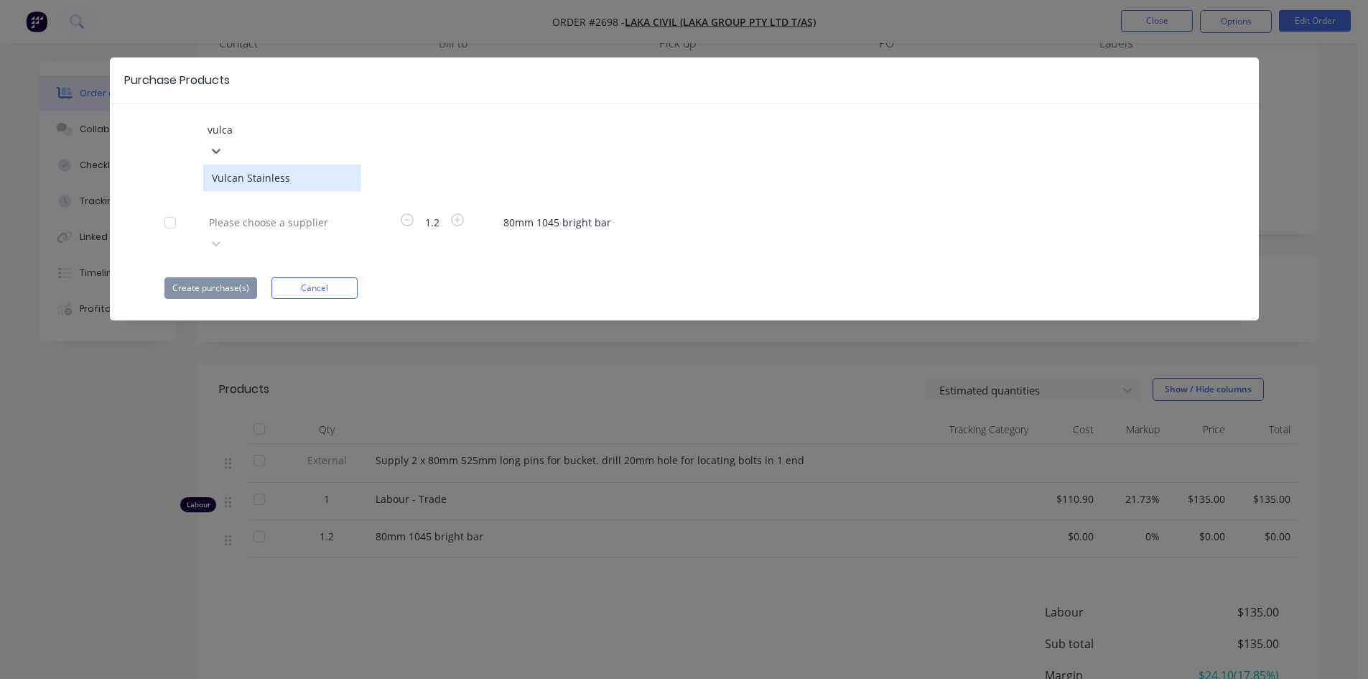
type input "vulcan"
click at [233, 164] on div "Vulcan Stainless" at bounding box center [282, 177] width 158 height 27
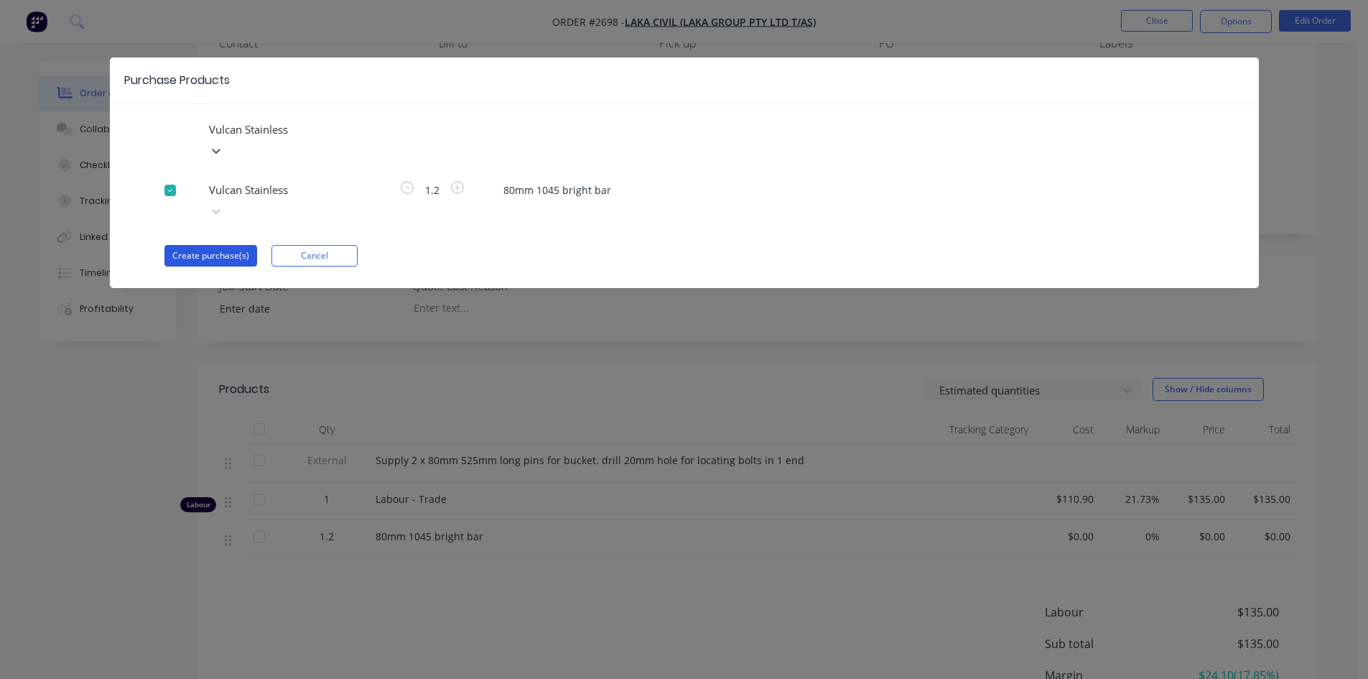
click at [219, 245] on button "Create purchase(s)" at bounding box center [210, 256] width 93 height 22
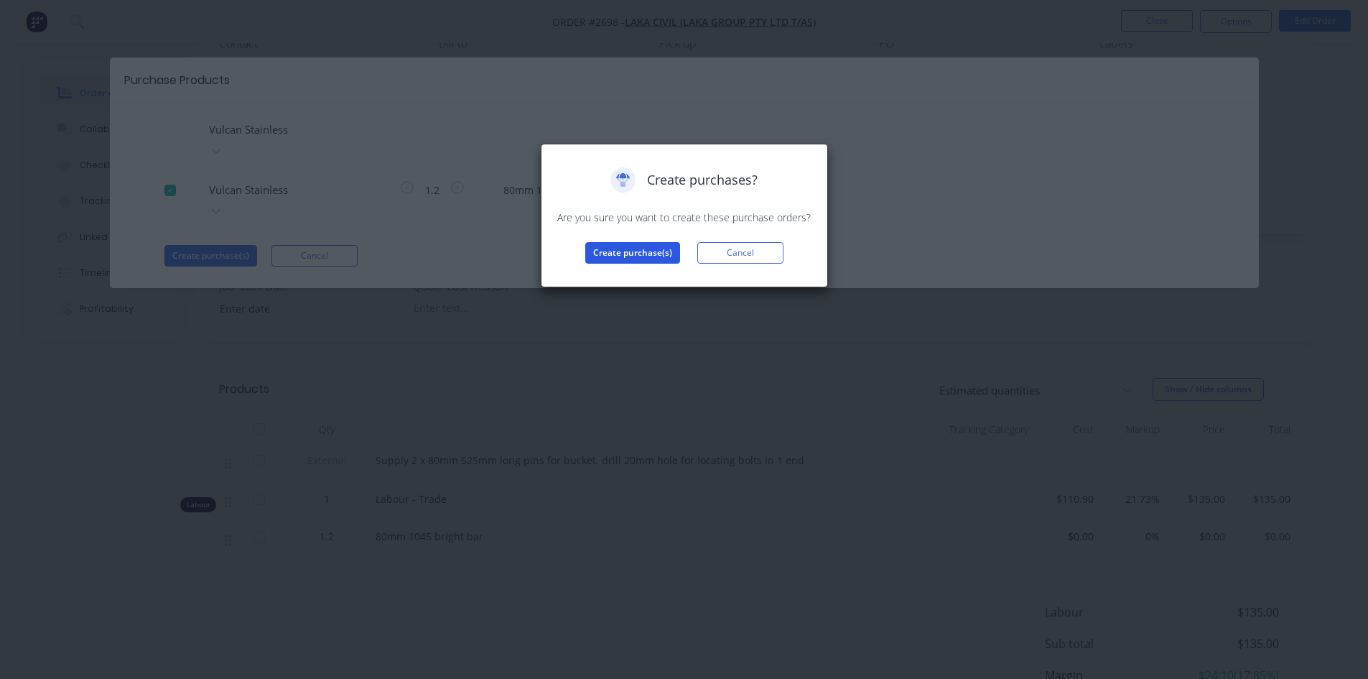
click at [633, 253] on button "Create purchase(s)" at bounding box center [632, 253] width 95 height 22
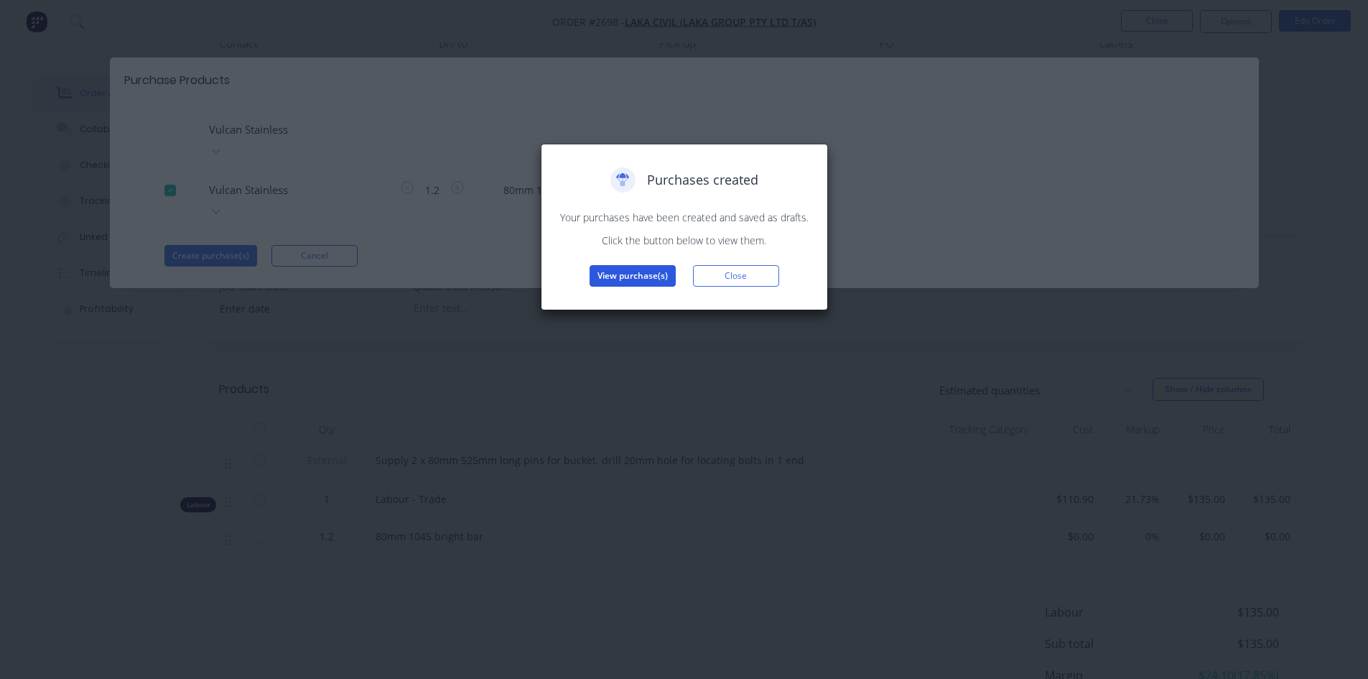
click at [633, 278] on button "View purchase(s)" at bounding box center [633, 276] width 86 height 22
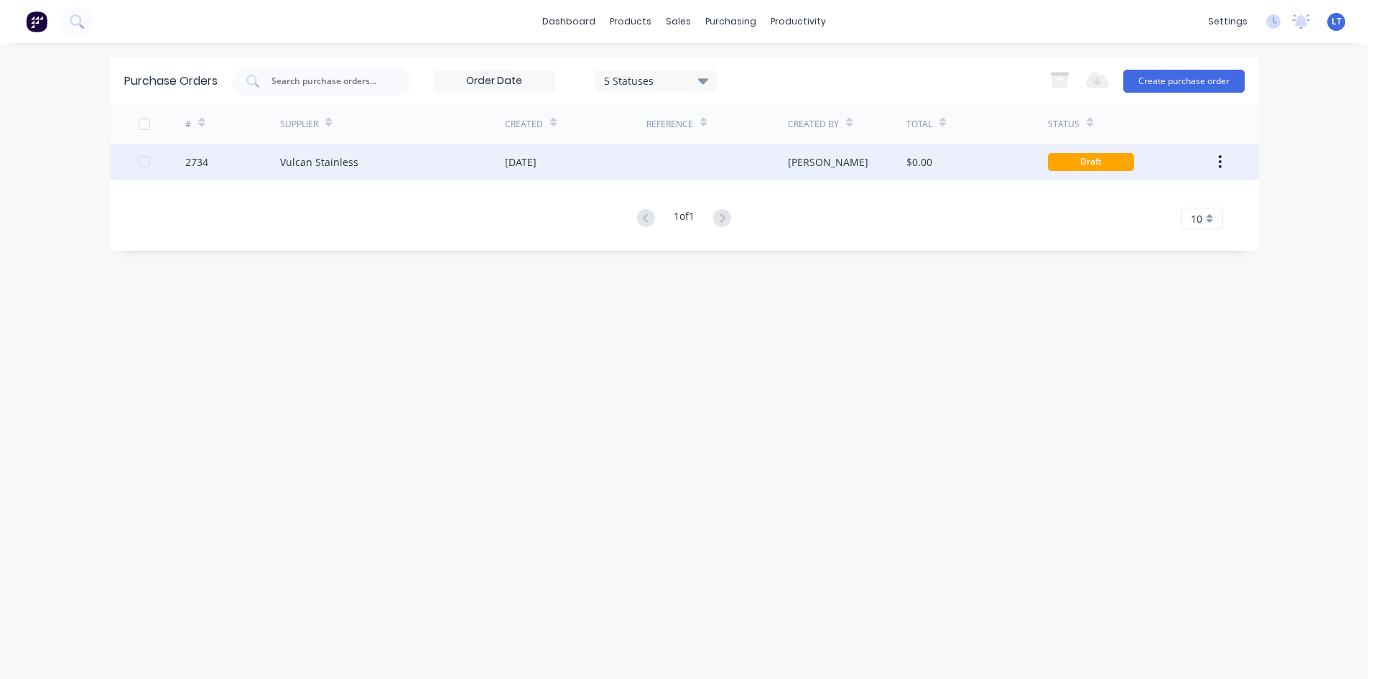
click at [494, 167] on div "Vulcan Stainless" at bounding box center [392, 162] width 225 height 36
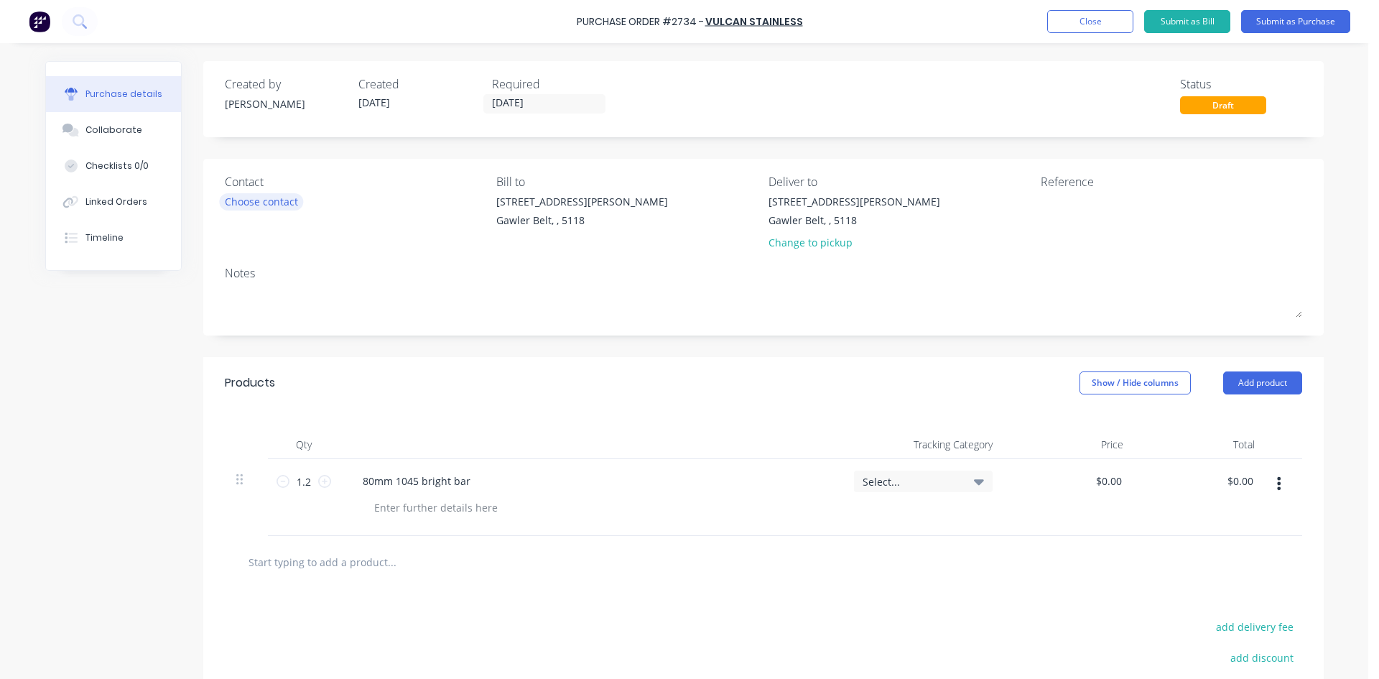
click at [276, 204] on div "Choose contact" at bounding box center [261, 201] width 73 height 15
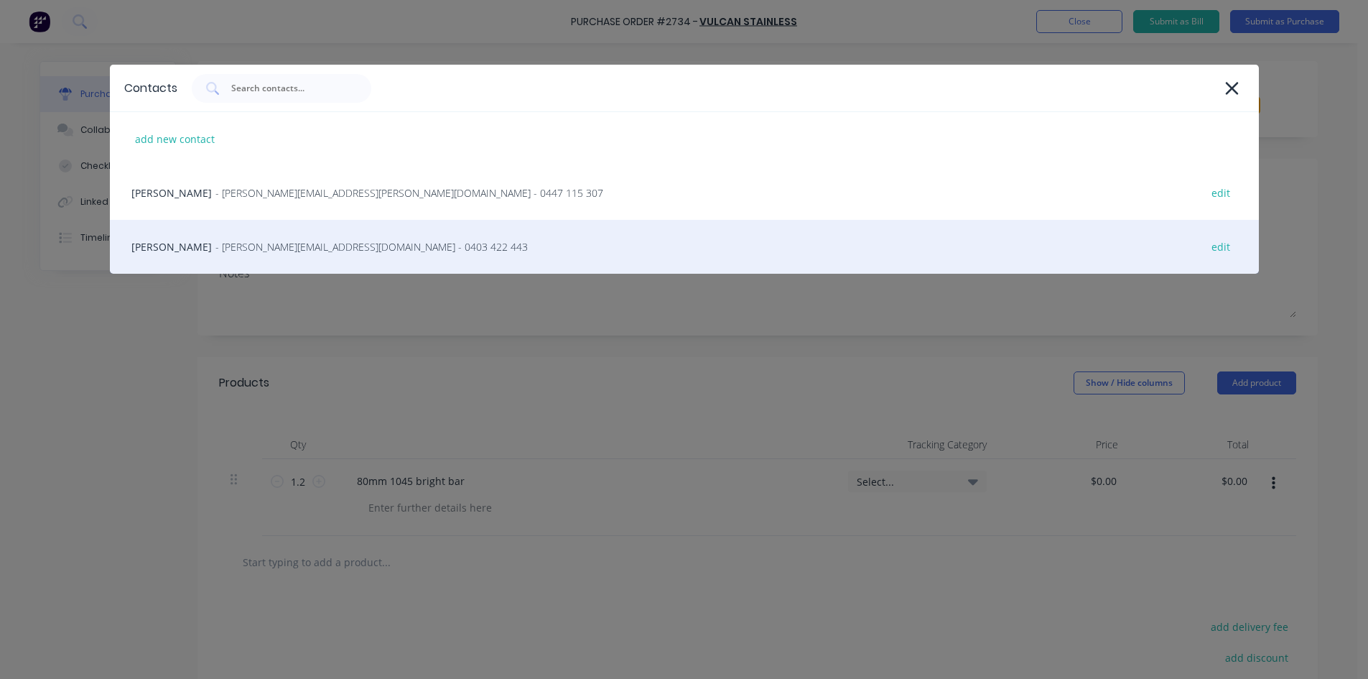
click at [271, 240] on span "- [PERSON_NAME][EMAIL_ADDRESS][DOMAIN_NAME] - 0403 422 443" at bounding box center [371, 246] width 312 height 15
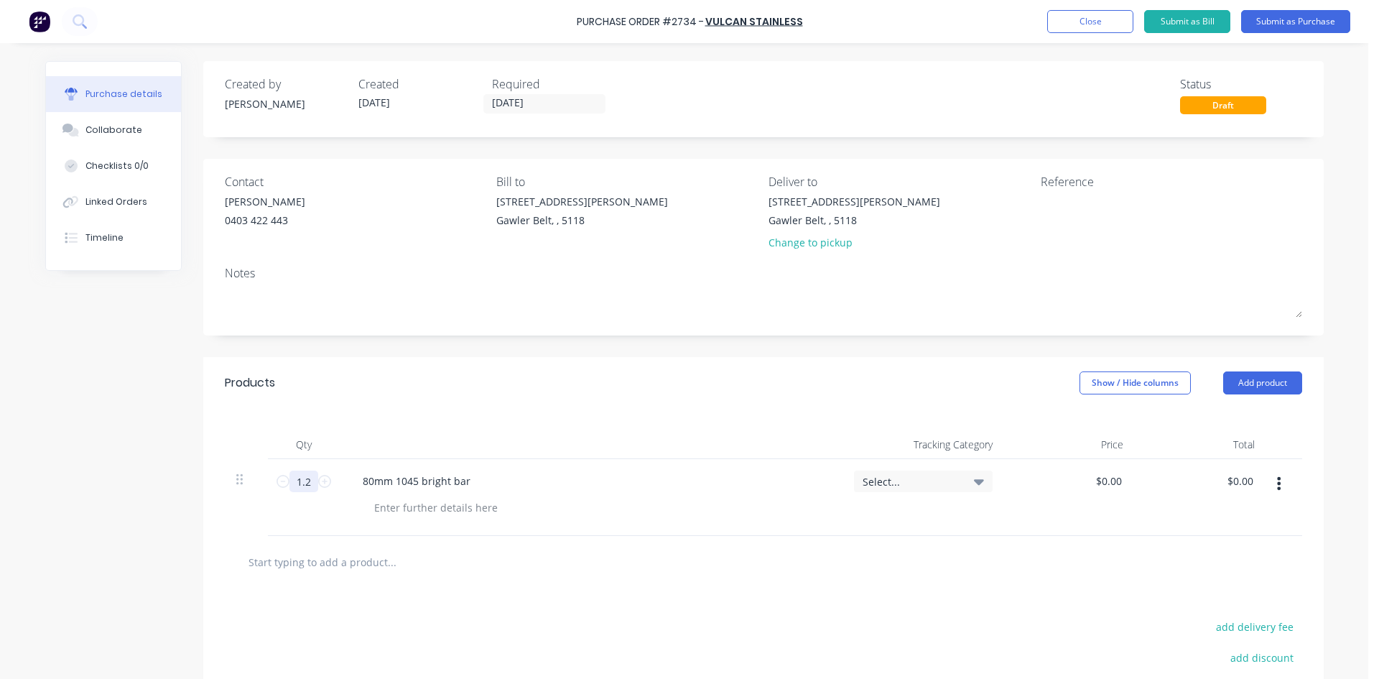
drag, startPoint x: 306, startPoint y: 485, endPoint x: 290, endPoint y: 483, distance: 15.9
click at [290, 483] on input "1.2" at bounding box center [303, 481] width 29 height 22
type input "2"
click at [523, 95] on label "[DATE]" at bounding box center [544, 103] width 122 height 19
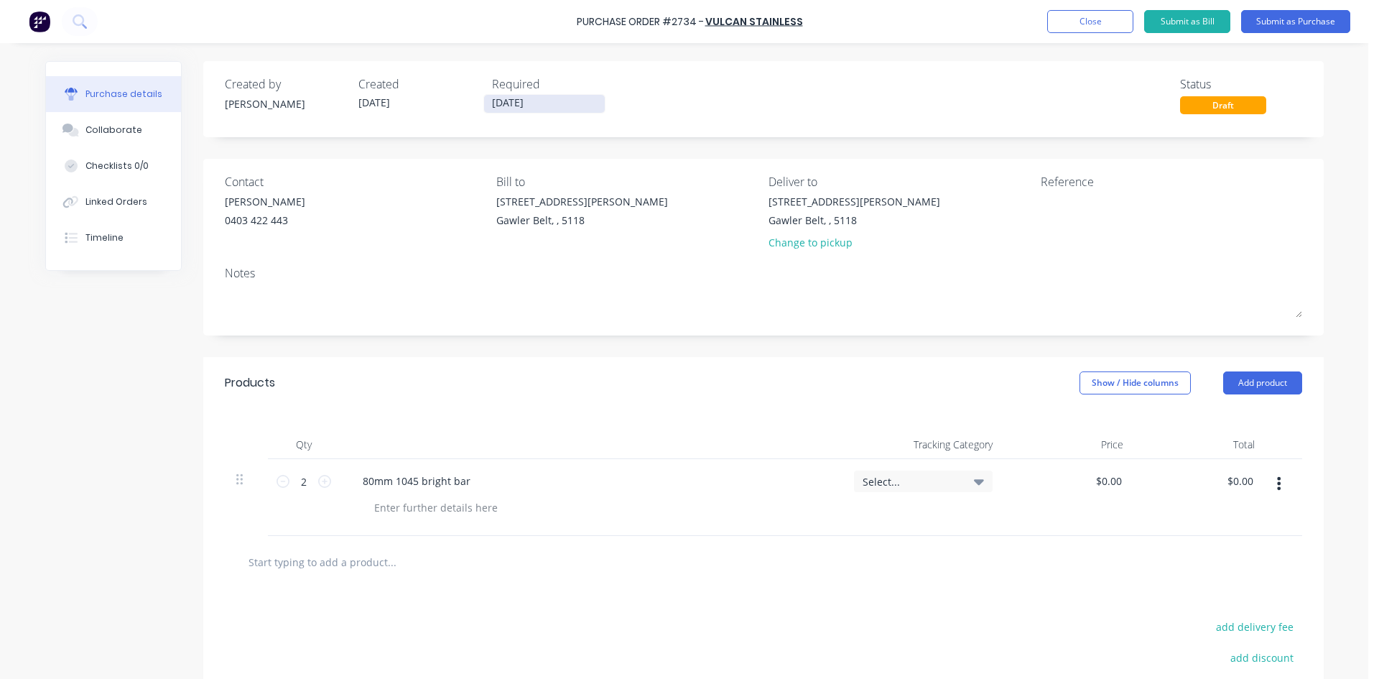
click at [523, 95] on input "[DATE]" at bounding box center [544, 104] width 121 height 18
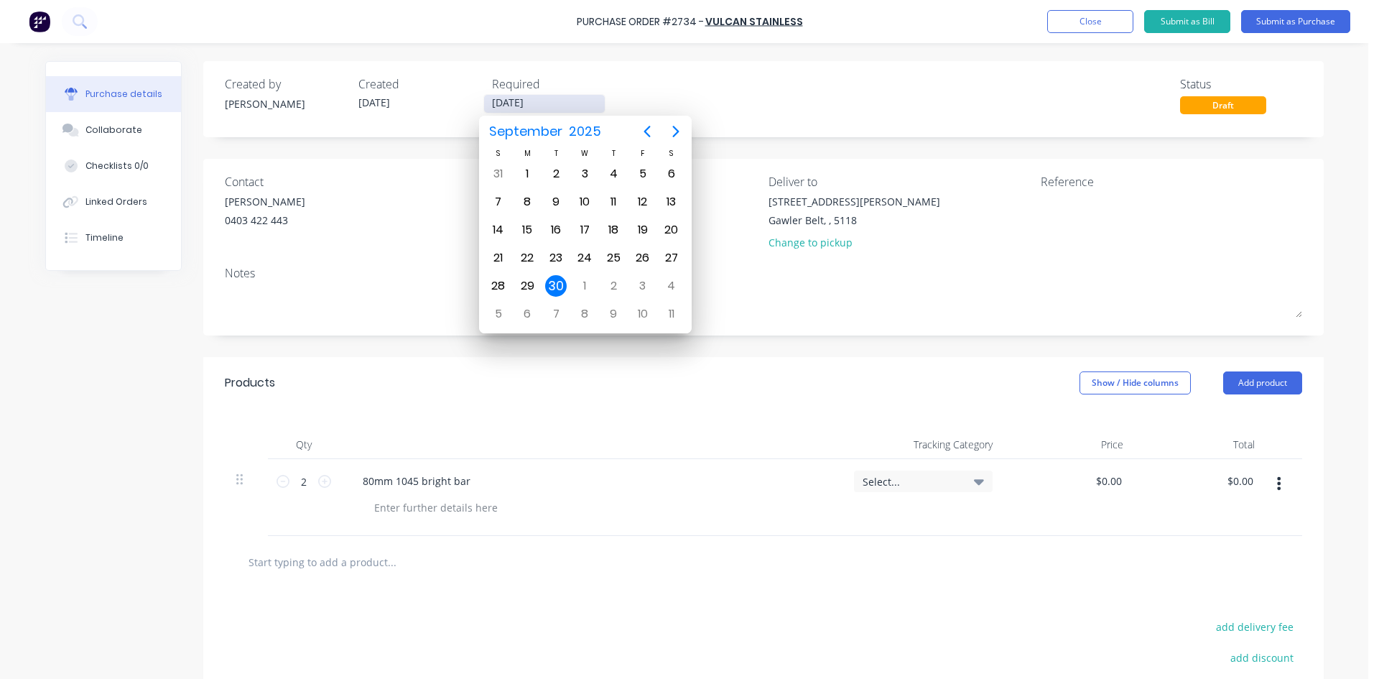
click at [531, 96] on input "[DATE]" at bounding box center [544, 104] width 121 height 18
click at [654, 287] on div "3" at bounding box center [642, 285] width 29 height 27
type input "[DATE]"
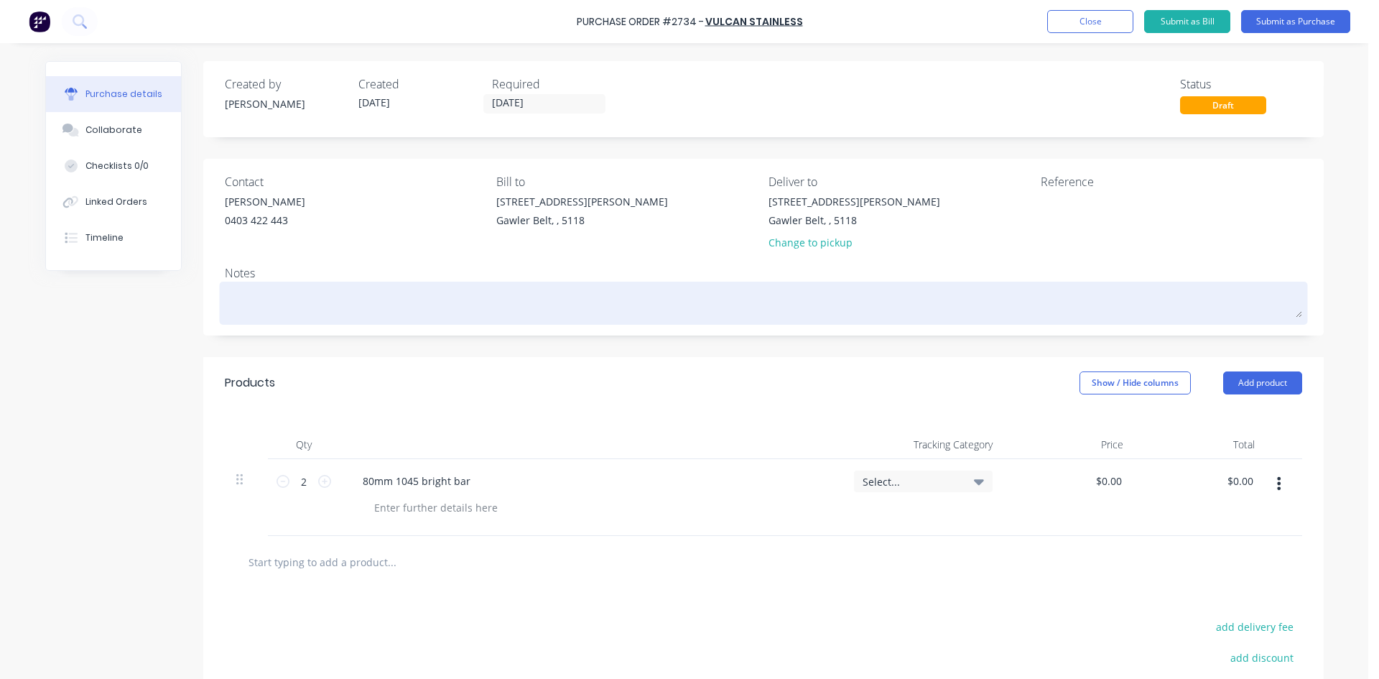
click at [374, 285] on div at bounding box center [763, 303] width 1077 height 36
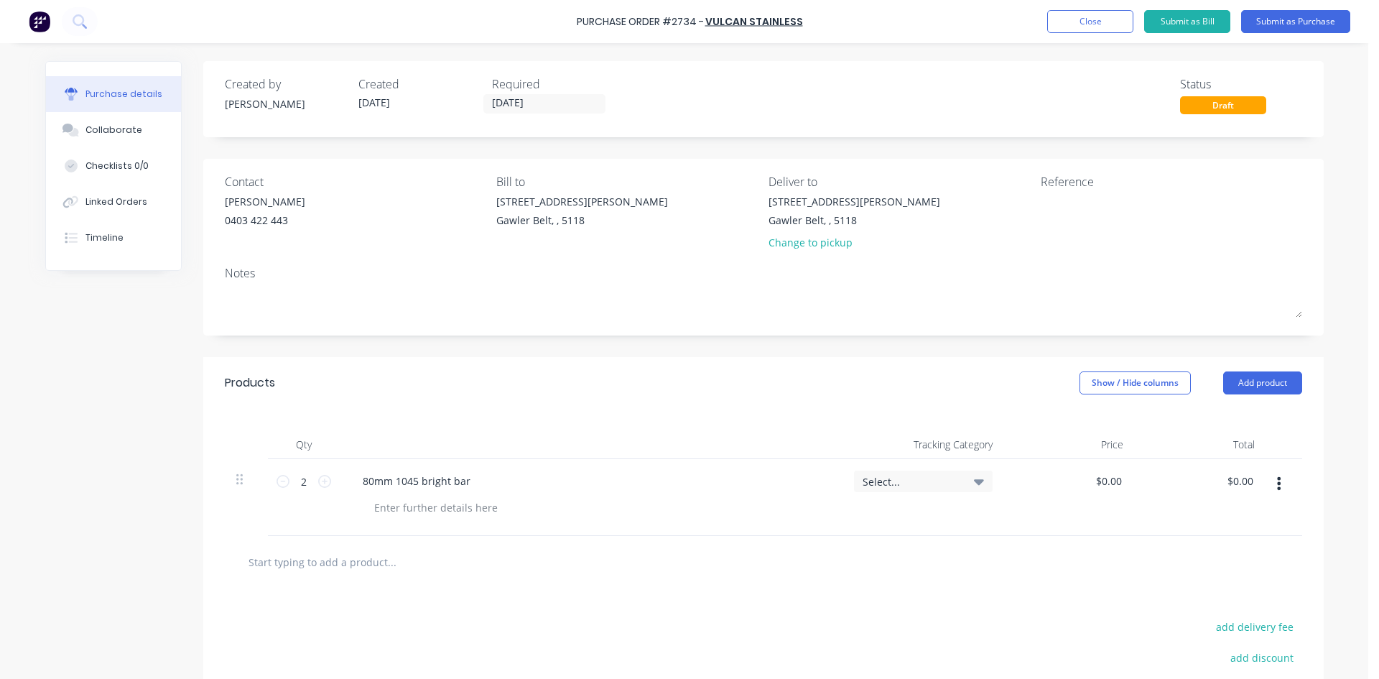
click at [363, 569] on input "text" at bounding box center [391, 561] width 287 height 29
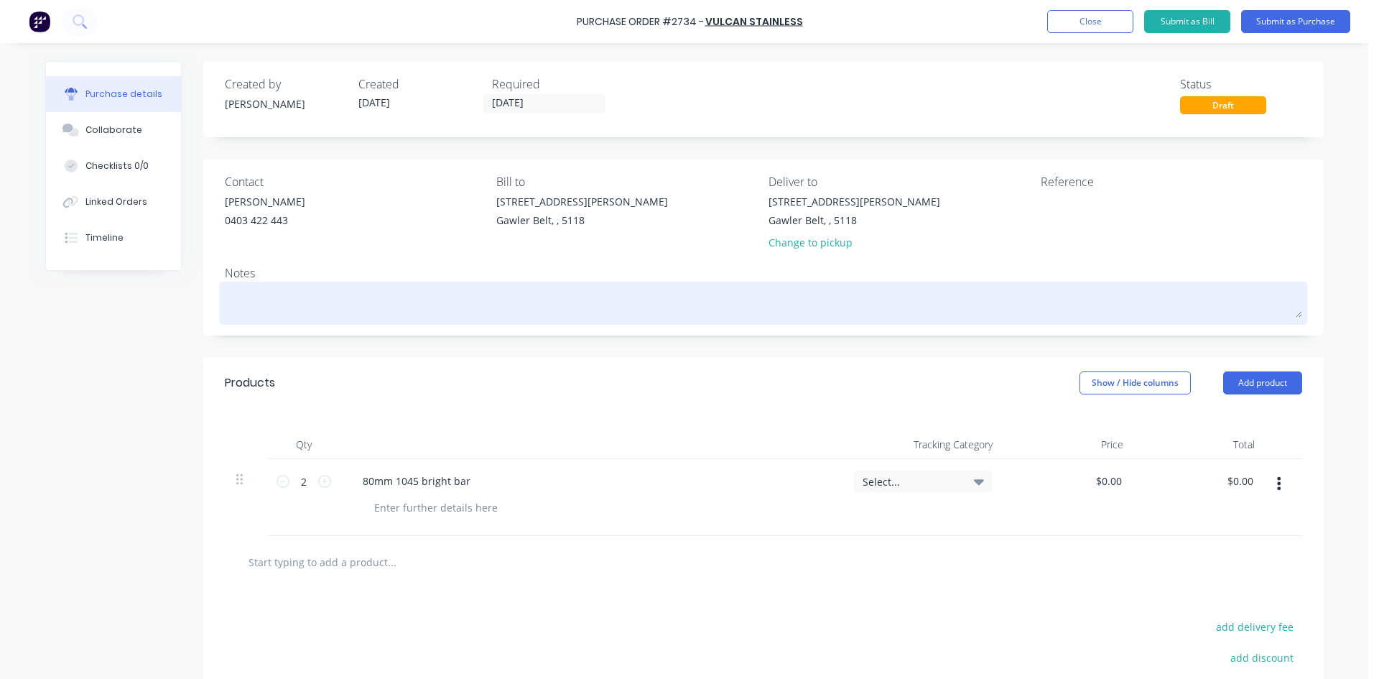
click at [329, 318] on div at bounding box center [763, 303] width 1077 height 36
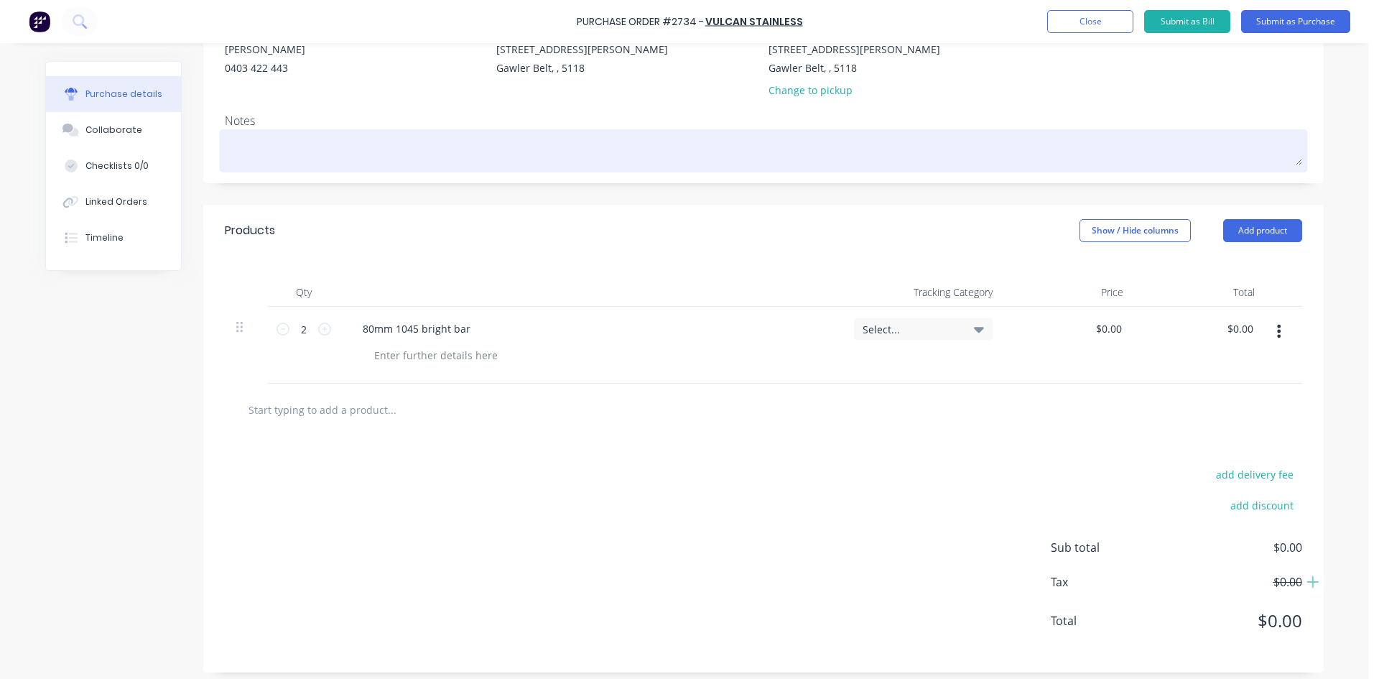
scroll to position [160, 0]
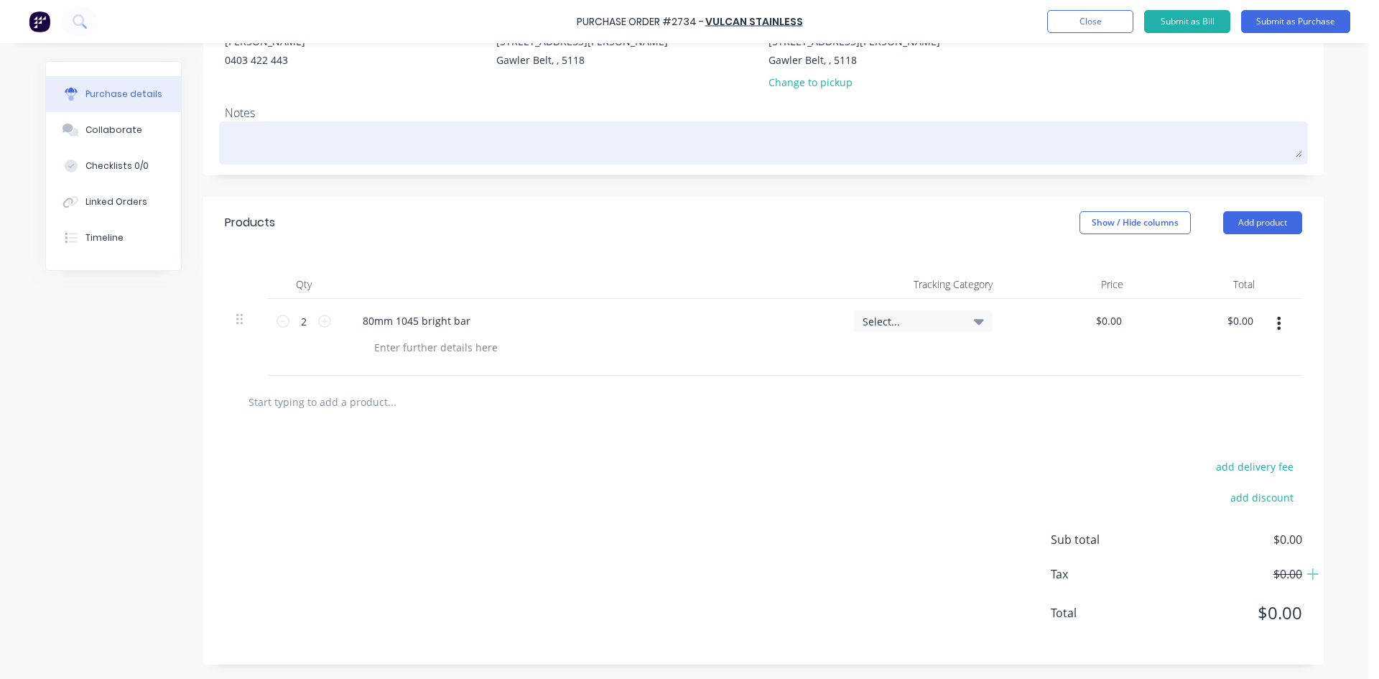
click at [314, 141] on textarea at bounding box center [763, 141] width 1077 height 32
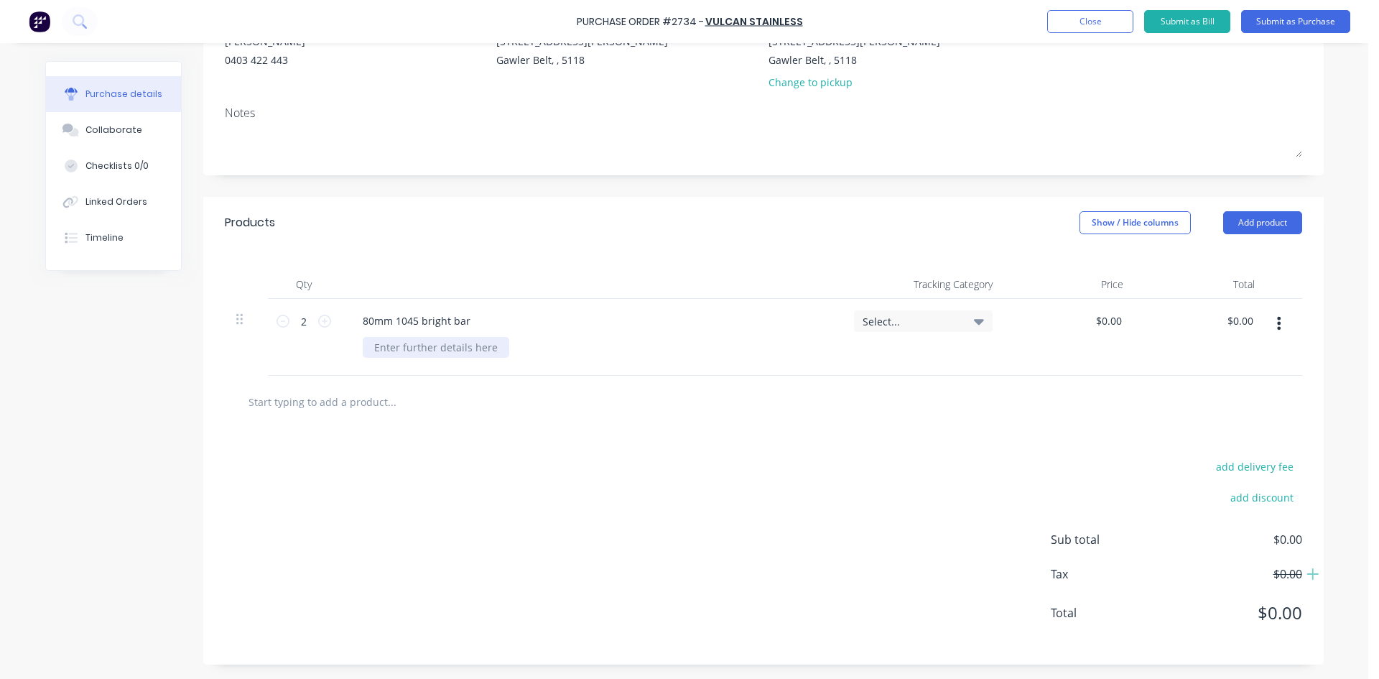
click at [475, 350] on div at bounding box center [436, 347] width 147 height 21
drag, startPoint x: 525, startPoint y: 441, endPoint x: 545, endPoint y: 441, distance: 20.1
click at [527, 441] on div "add delivery fee add discount Sub total $0.00 Tax $0.00 Total $0.00" at bounding box center [763, 546] width 1120 height 236
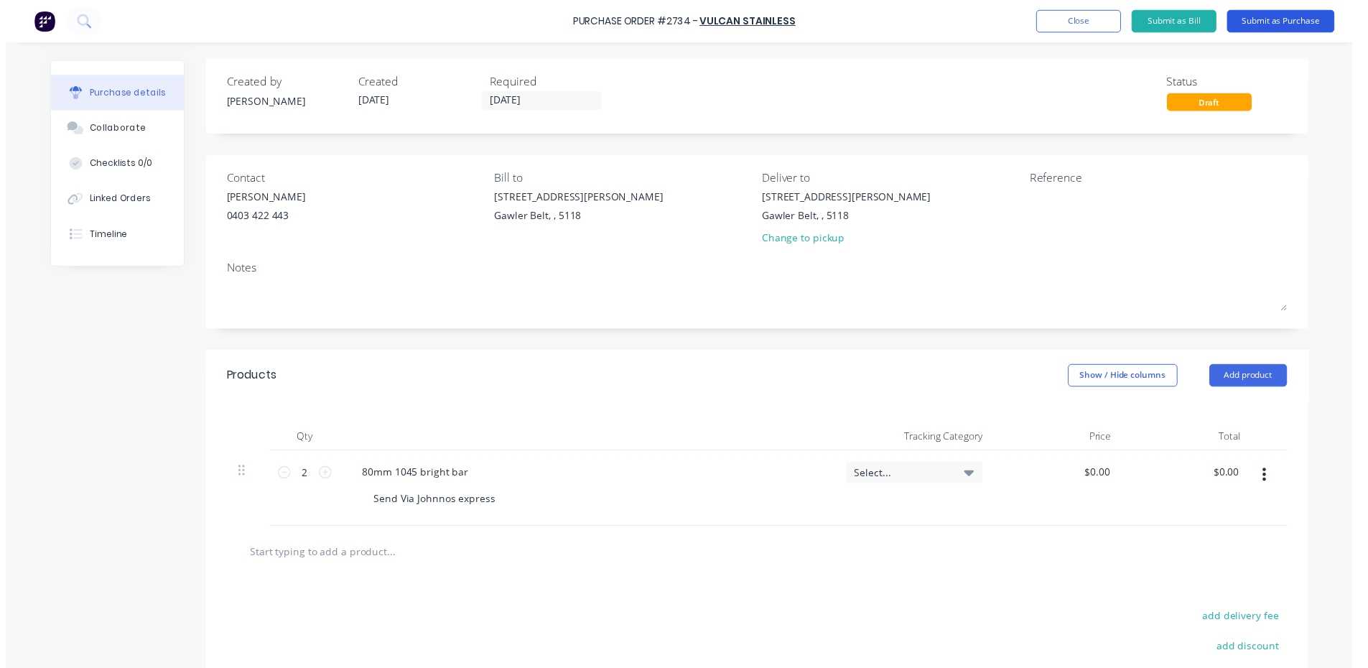
scroll to position [0, 0]
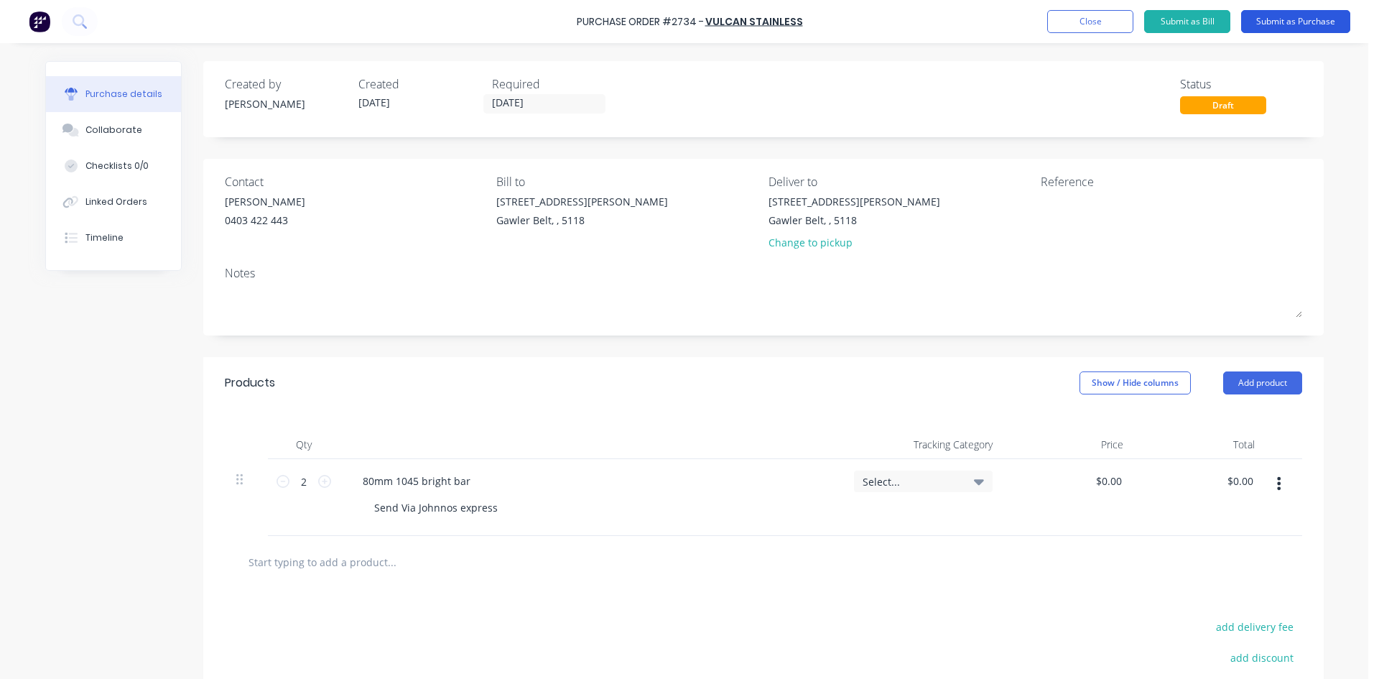
click at [1310, 20] on button "Submit as Purchase" at bounding box center [1295, 21] width 109 height 23
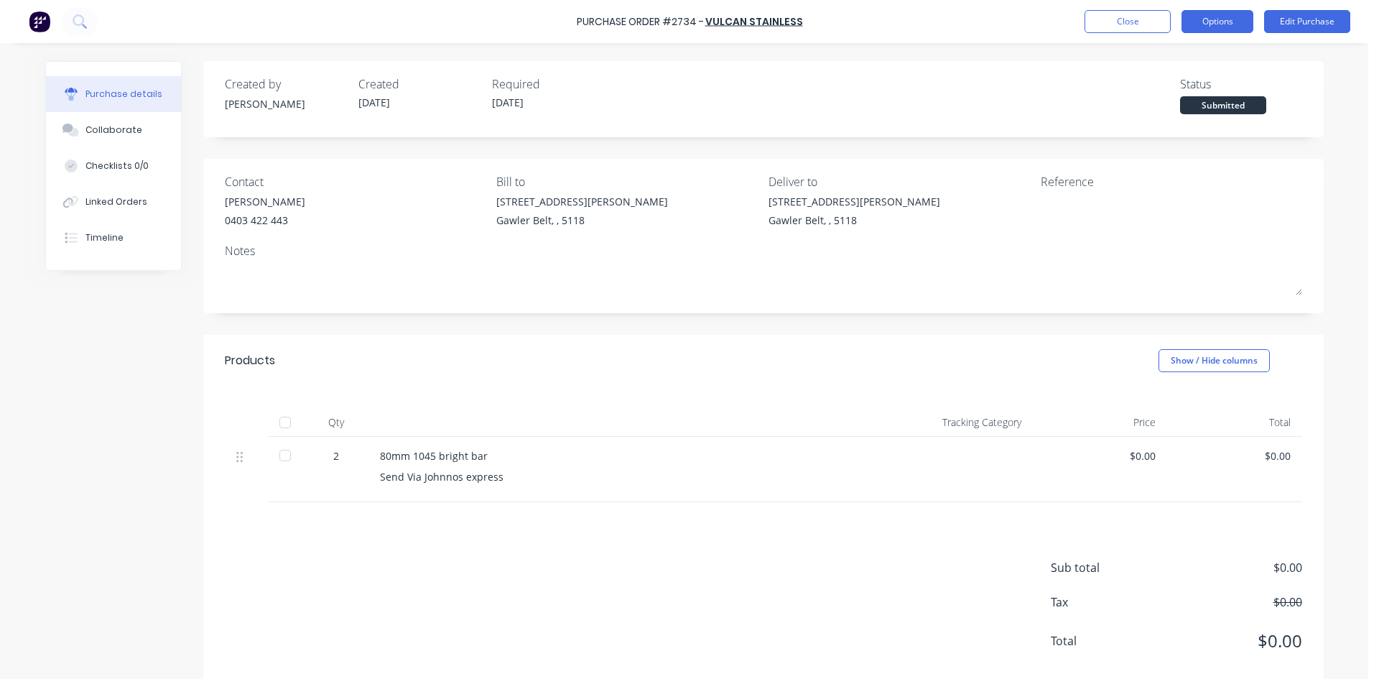
click at [1226, 29] on button "Options" at bounding box center [1218, 21] width 72 height 23
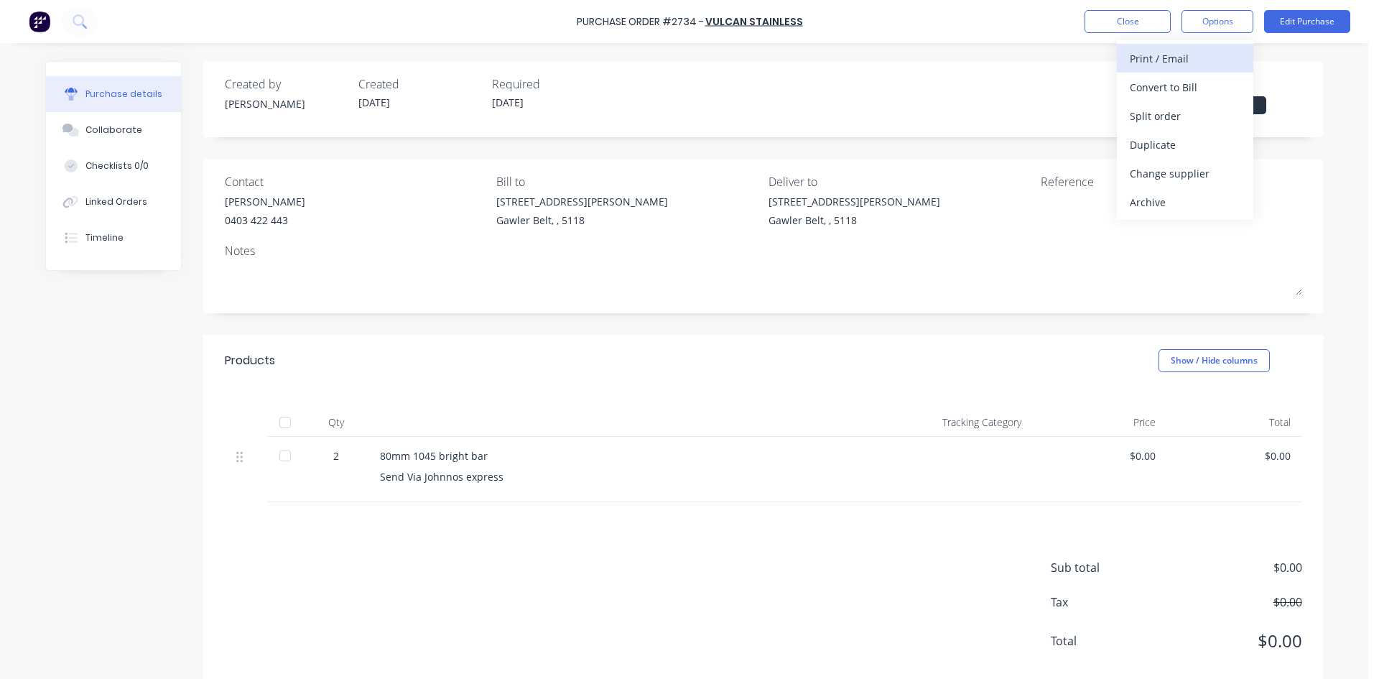
click at [1212, 68] on div "Print / Email" at bounding box center [1185, 58] width 111 height 21
click at [1162, 82] on div "With pricing" at bounding box center [1185, 87] width 111 height 21
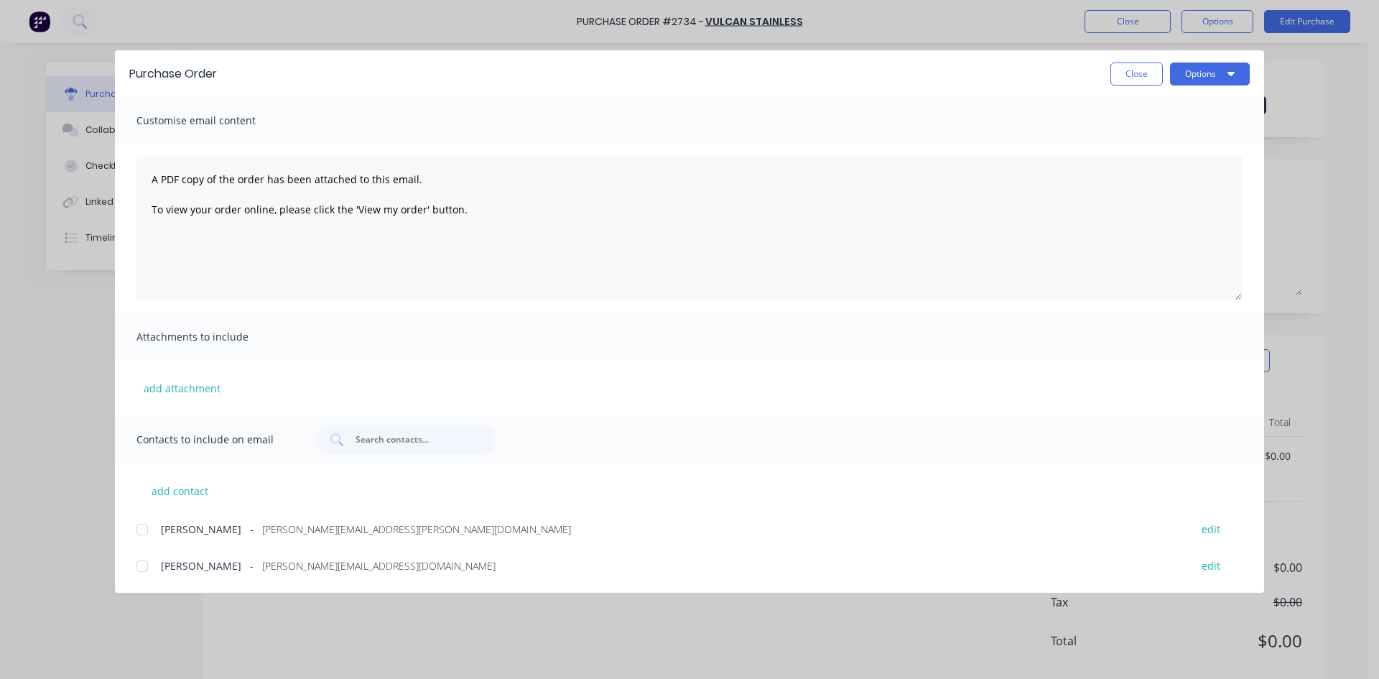
click at [147, 562] on div at bounding box center [142, 566] width 29 height 29
click at [1217, 70] on button "Options" at bounding box center [1210, 73] width 80 height 23
click at [1155, 172] on div "Email" at bounding box center [1181, 167] width 111 height 21
click at [1124, 77] on button "Close" at bounding box center [1136, 73] width 52 height 23
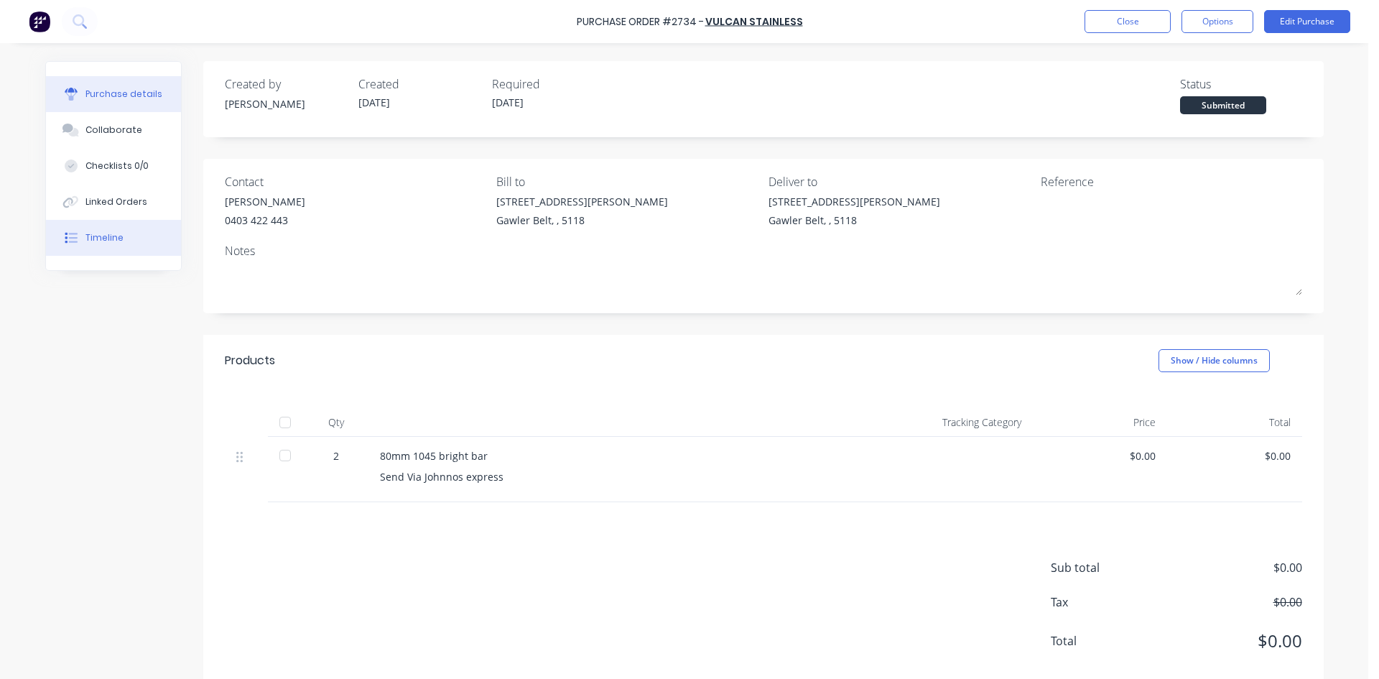
click at [104, 234] on div "Timeline" at bounding box center [104, 237] width 38 height 13
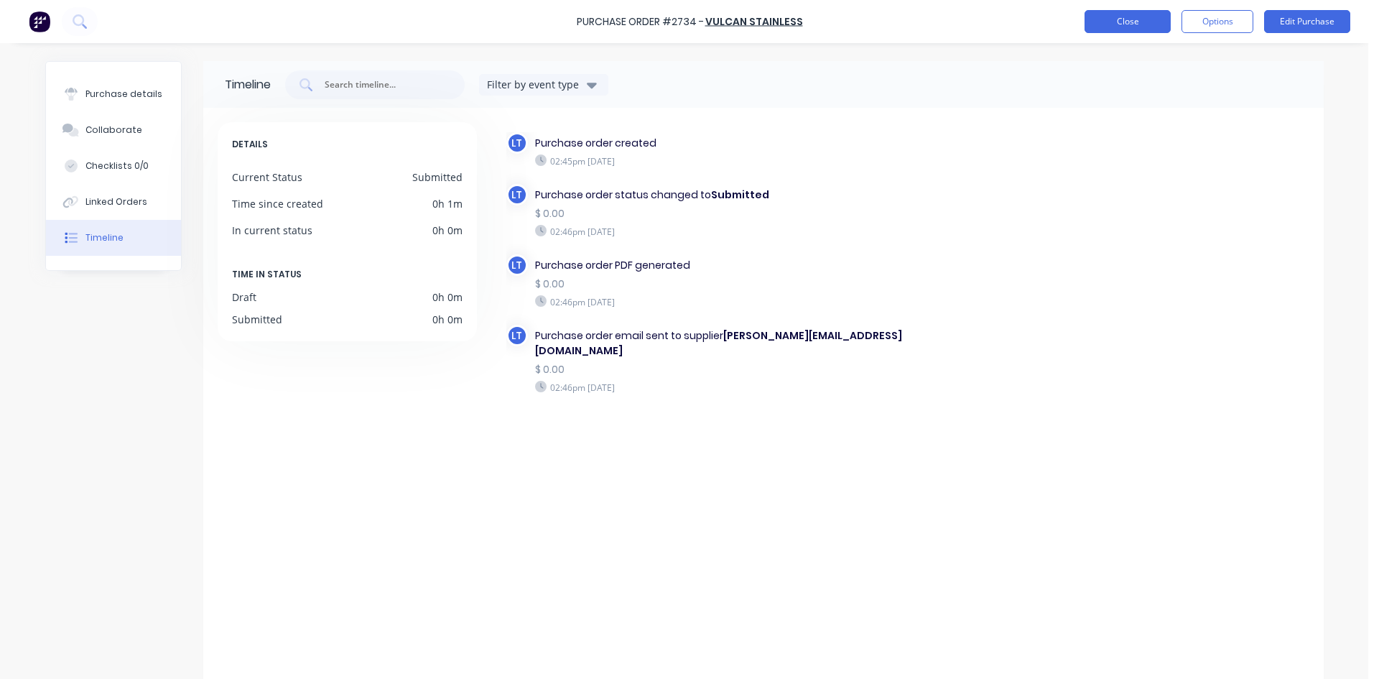
click at [1132, 19] on button "Close" at bounding box center [1128, 21] width 86 height 23
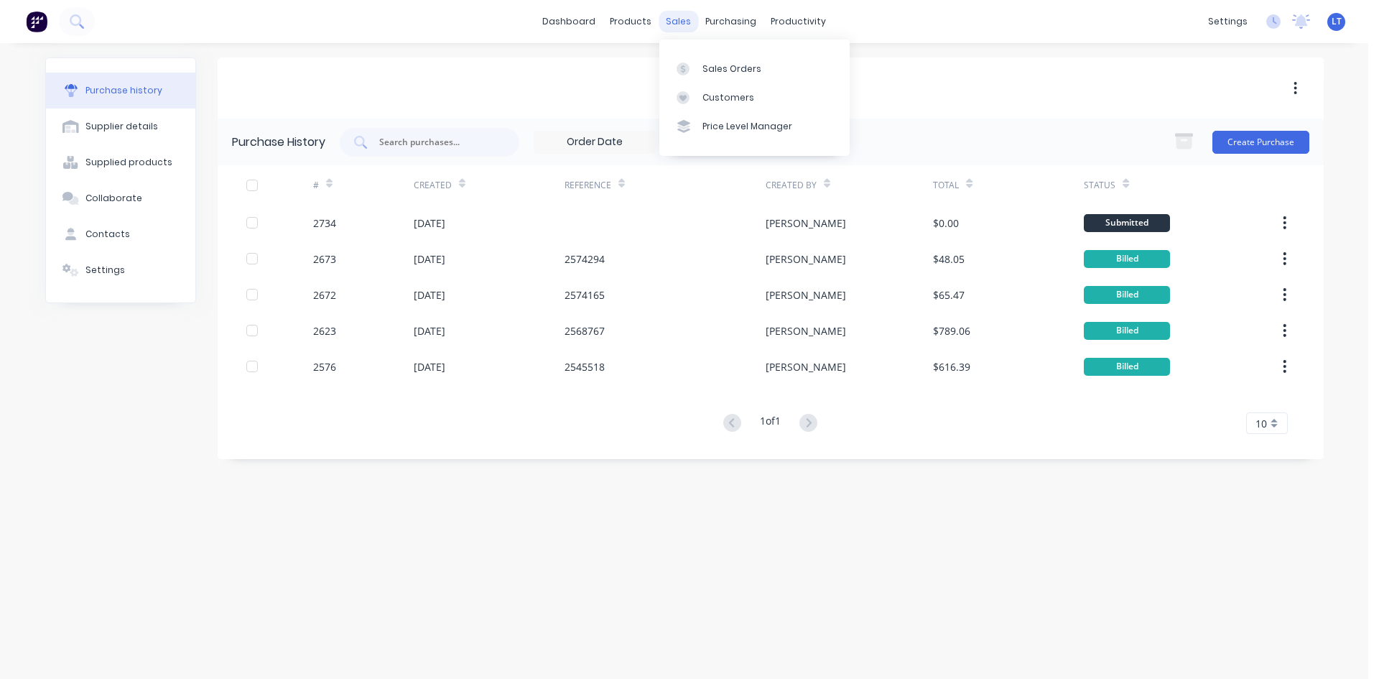
click at [679, 22] on div "sales" at bounding box center [679, 22] width 40 height 22
click at [750, 85] on link "Customers" at bounding box center [754, 97] width 190 height 29
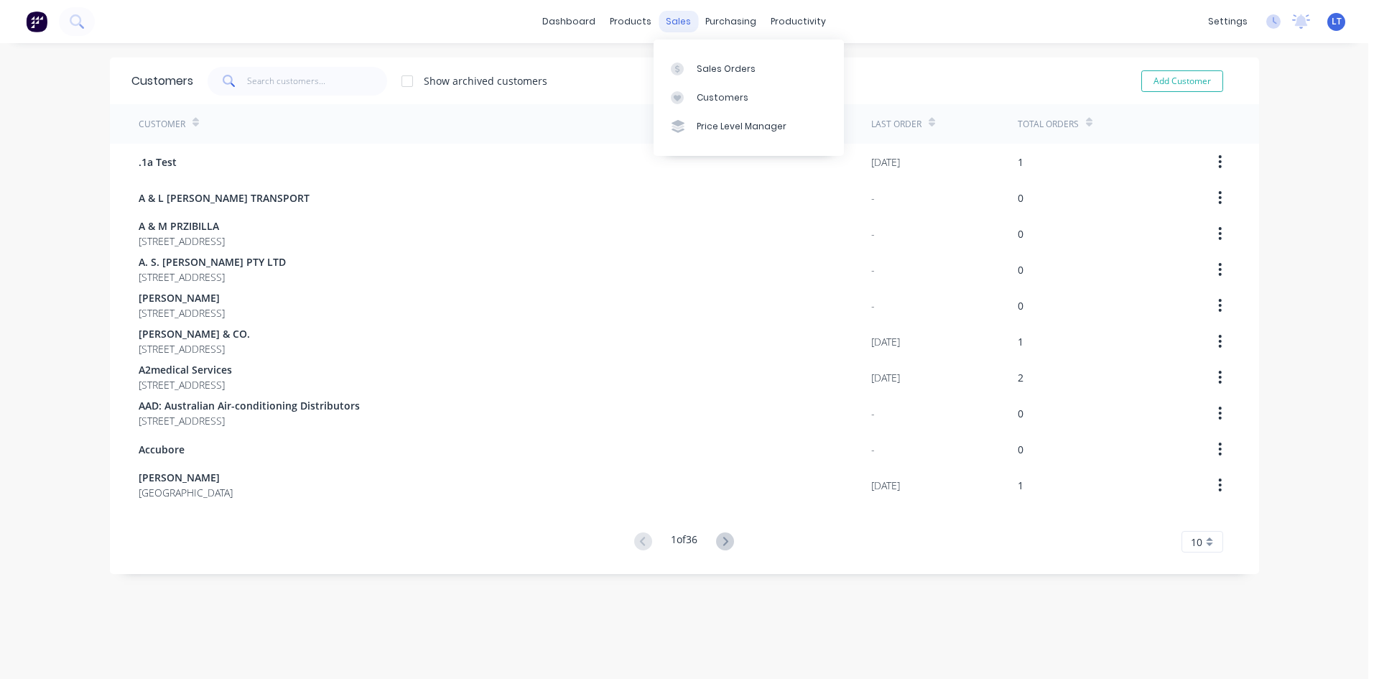
click at [675, 26] on div "sales" at bounding box center [679, 22] width 40 height 22
click at [717, 71] on div "Sales Orders" at bounding box center [726, 68] width 59 height 13
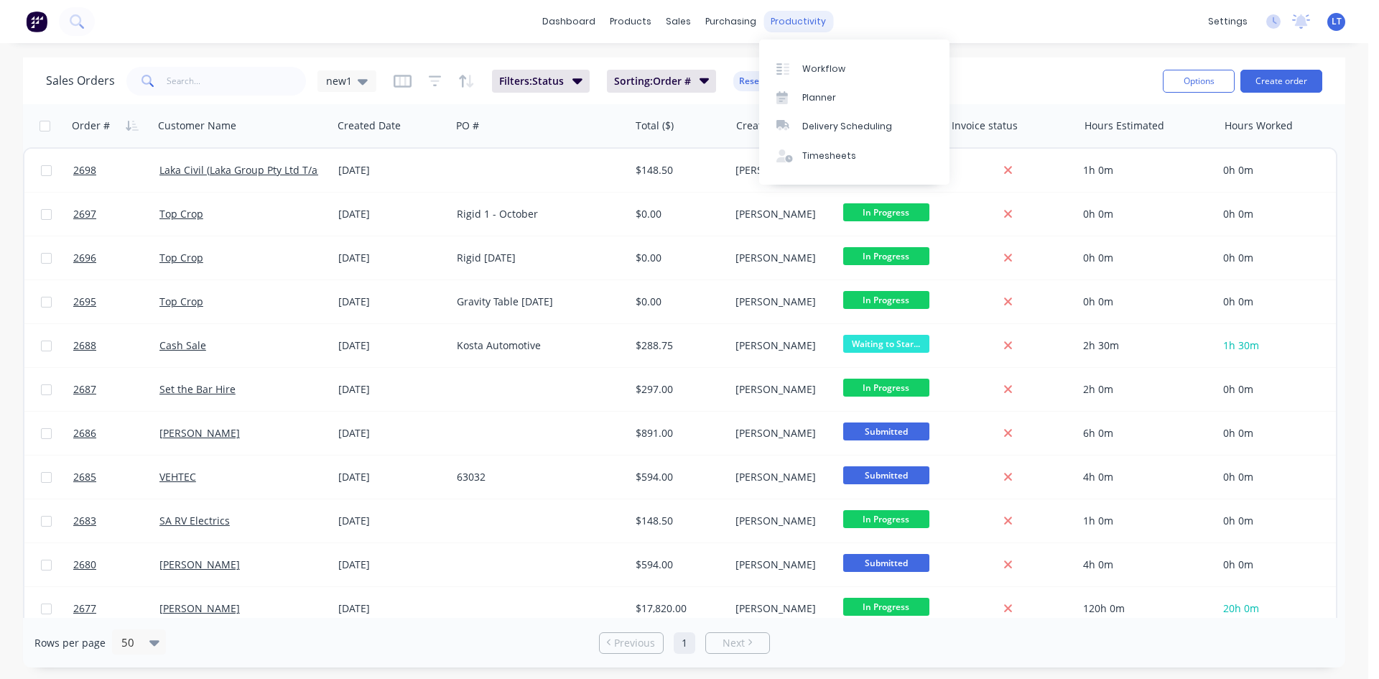
click at [793, 29] on div "productivity" at bounding box center [799, 22] width 70 height 22
click at [813, 68] on div "Workflow" at bounding box center [823, 68] width 43 height 13
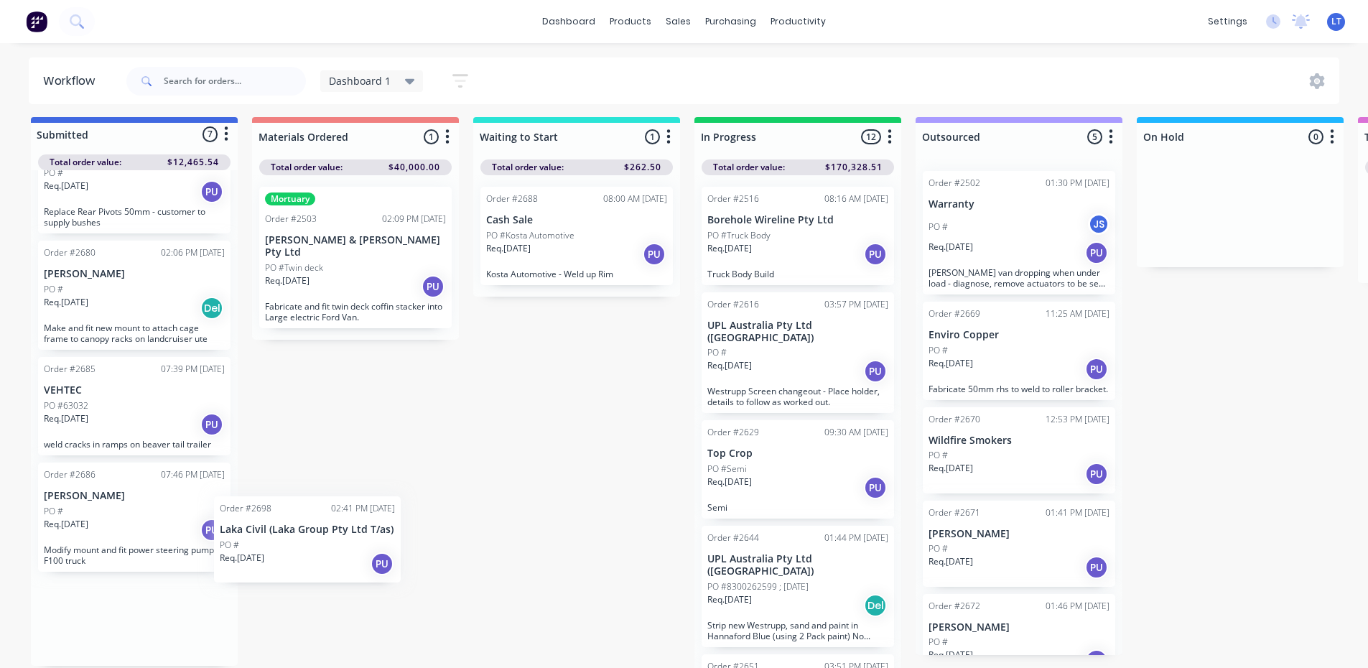
scroll to position [8, 0]
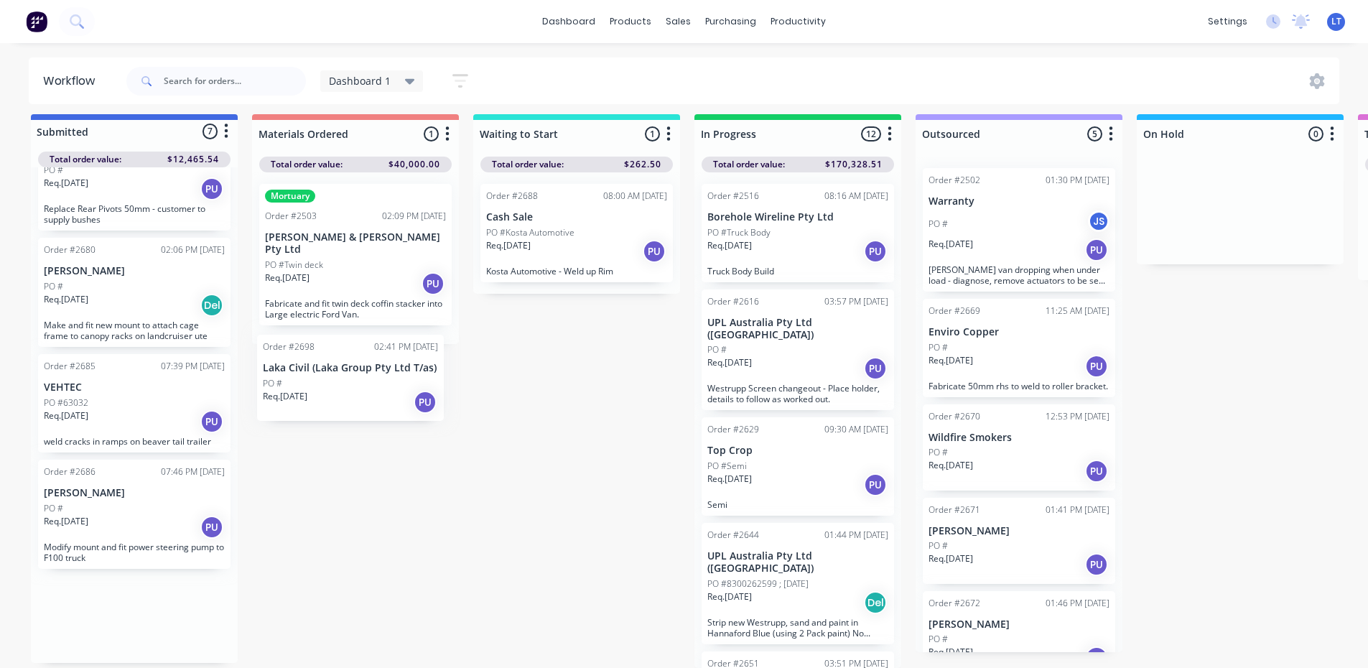
drag, startPoint x: 109, startPoint y: 613, endPoint x: 333, endPoint y: 361, distance: 337.3
click at [333, 361] on div "Submitted 7 Status colour #4169E1 hex #4169E1 Save Cancel Summaries Total order…" at bounding box center [1186, 391] width 2395 height 554
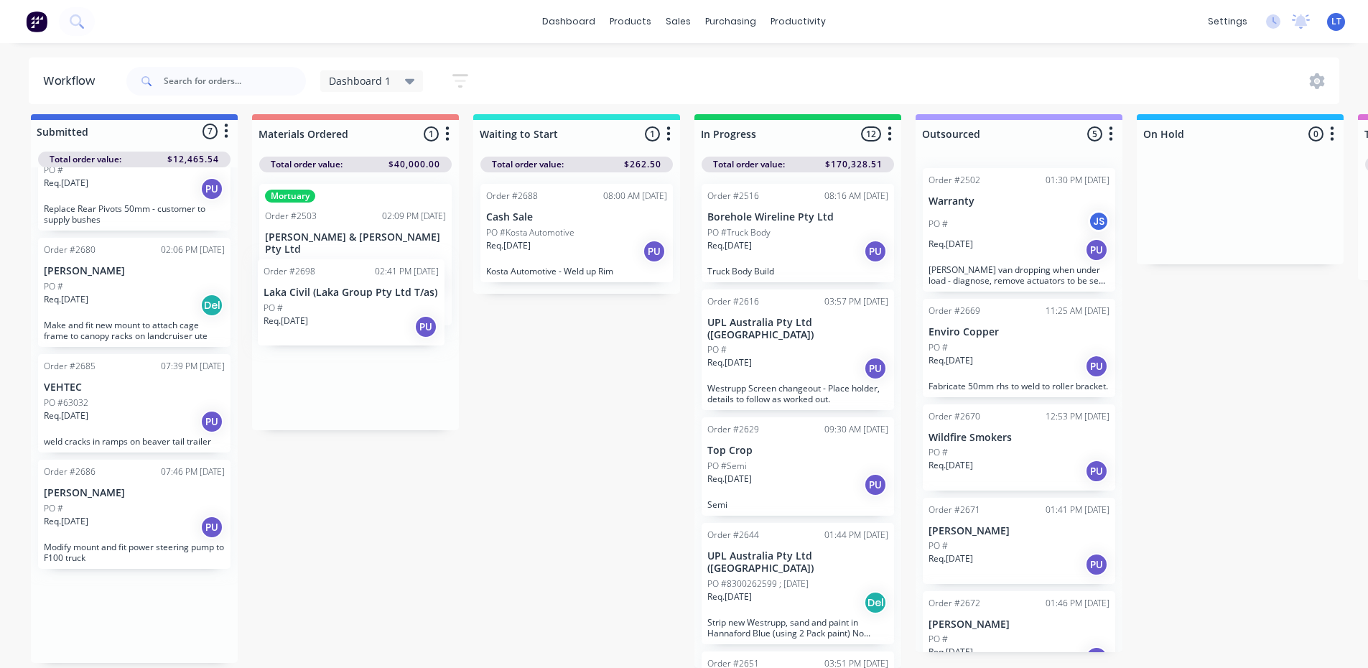
drag, startPoint x: 121, startPoint y: 599, endPoint x: 320, endPoint y: 300, distance: 358.6
click at [320, 300] on div "Submitted 7 Status colour #4169E1 hex #4169E1 Save Cancel Summaries Total order…" at bounding box center [1186, 391] width 2395 height 554
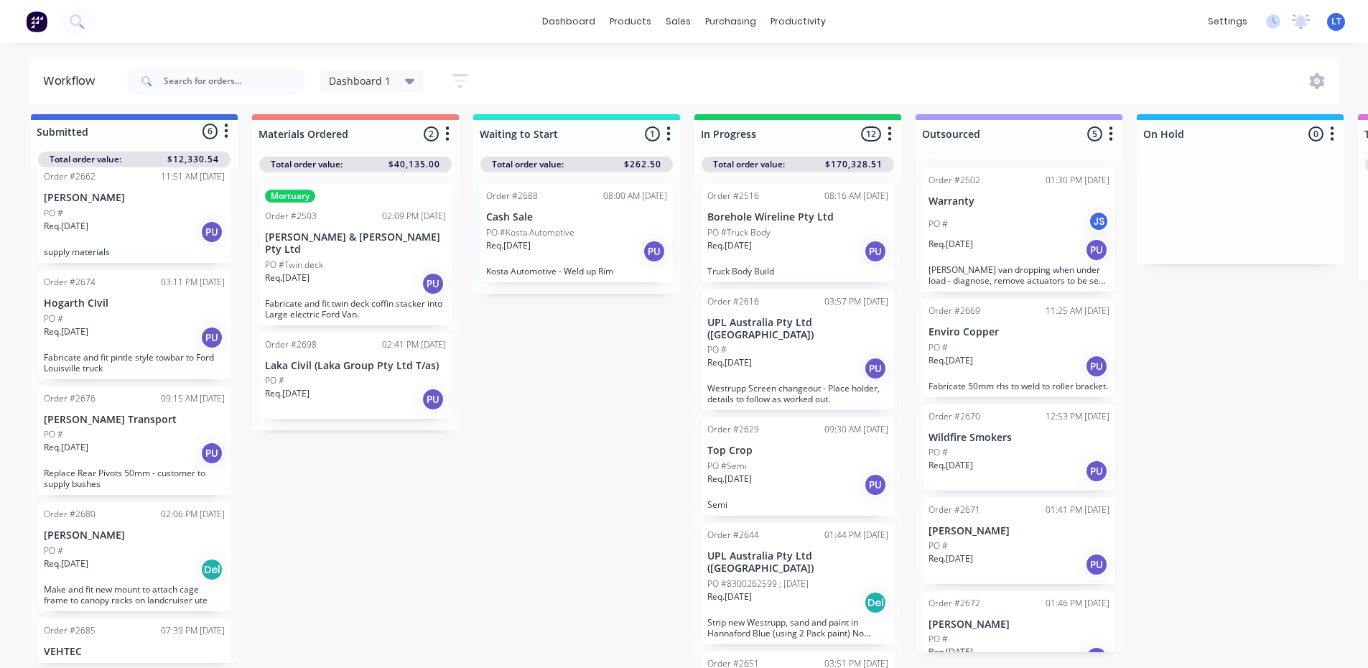
scroll to position [0, 0]
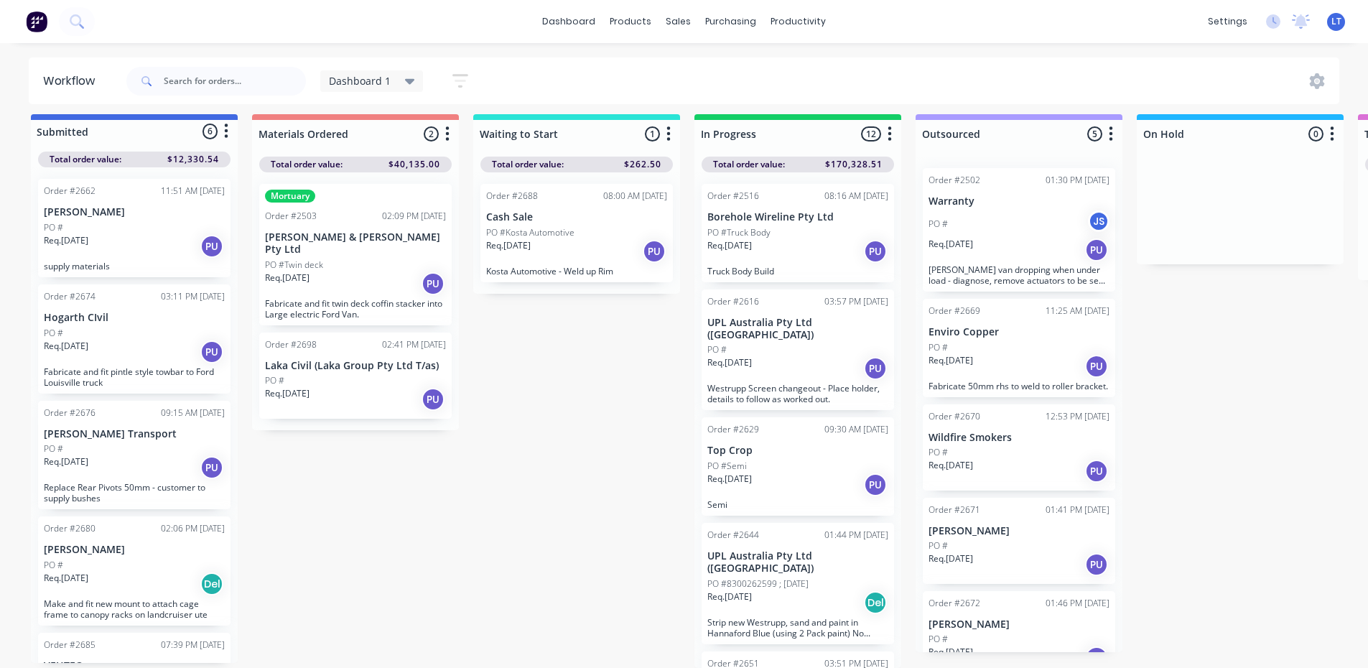
click at [345, 562] on div "Submitted 6 Status colour #4169E1 hex #4169E1 Save Cancel Summaries Total order…" at bounding box center [1186, 391] width 2395 height 554
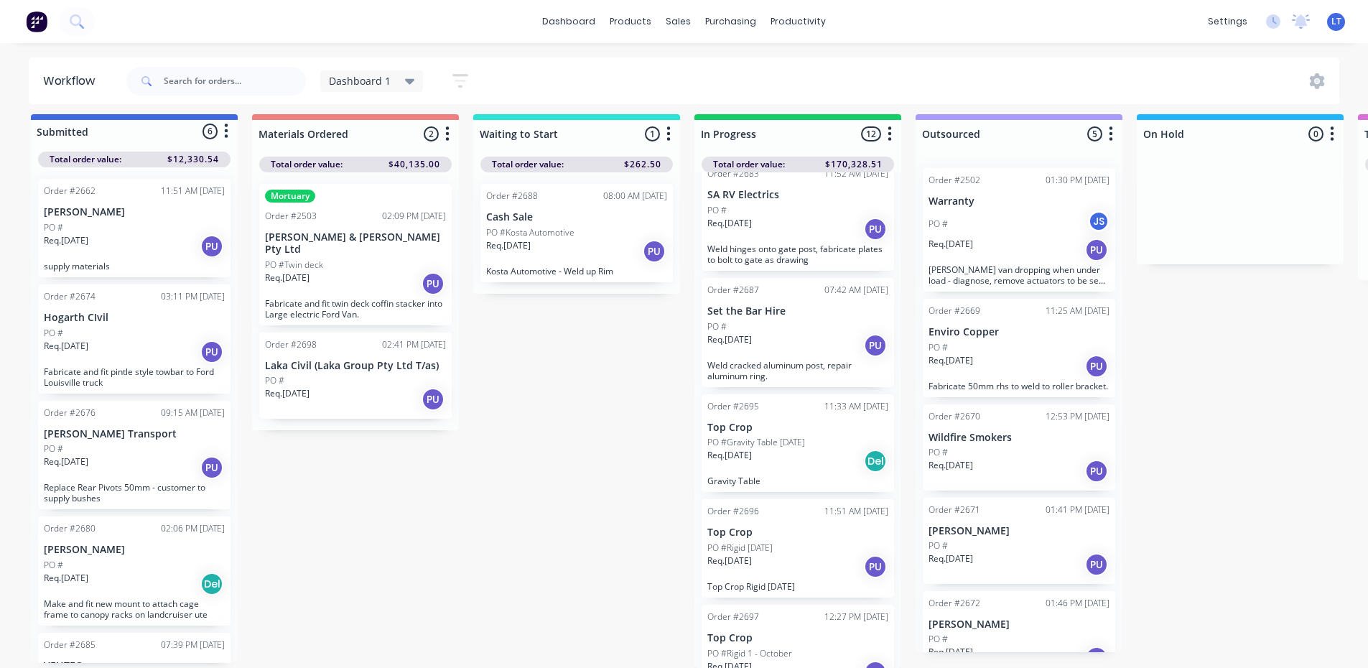
scroll to position [144, 0]
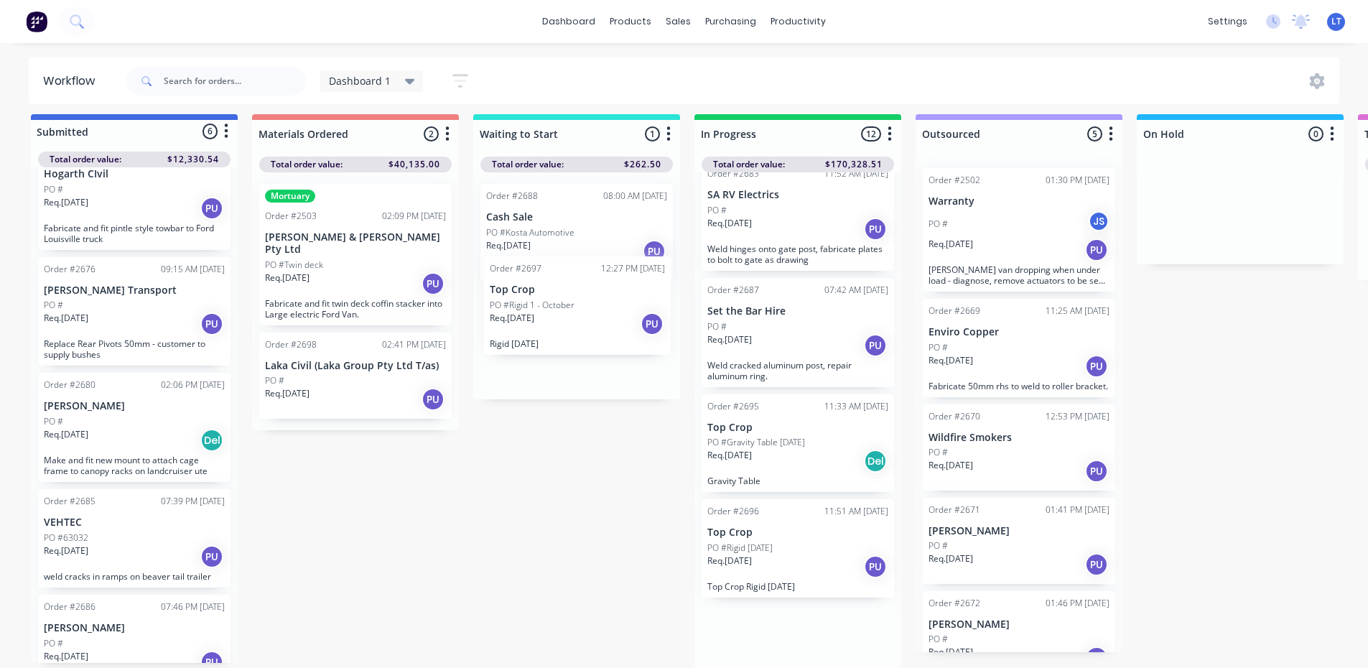
drag, startPoint x: 809, startPoint y: 621, endPoint x: 588, endPoint y: 316, distance: 377.4
click at [588, 316] on div "Submitted 6 Status colour #4169E1 hex #4169E1 Save Cancel Summaries Total order…" at bounding box center [1186, 391] width 2395 height 554
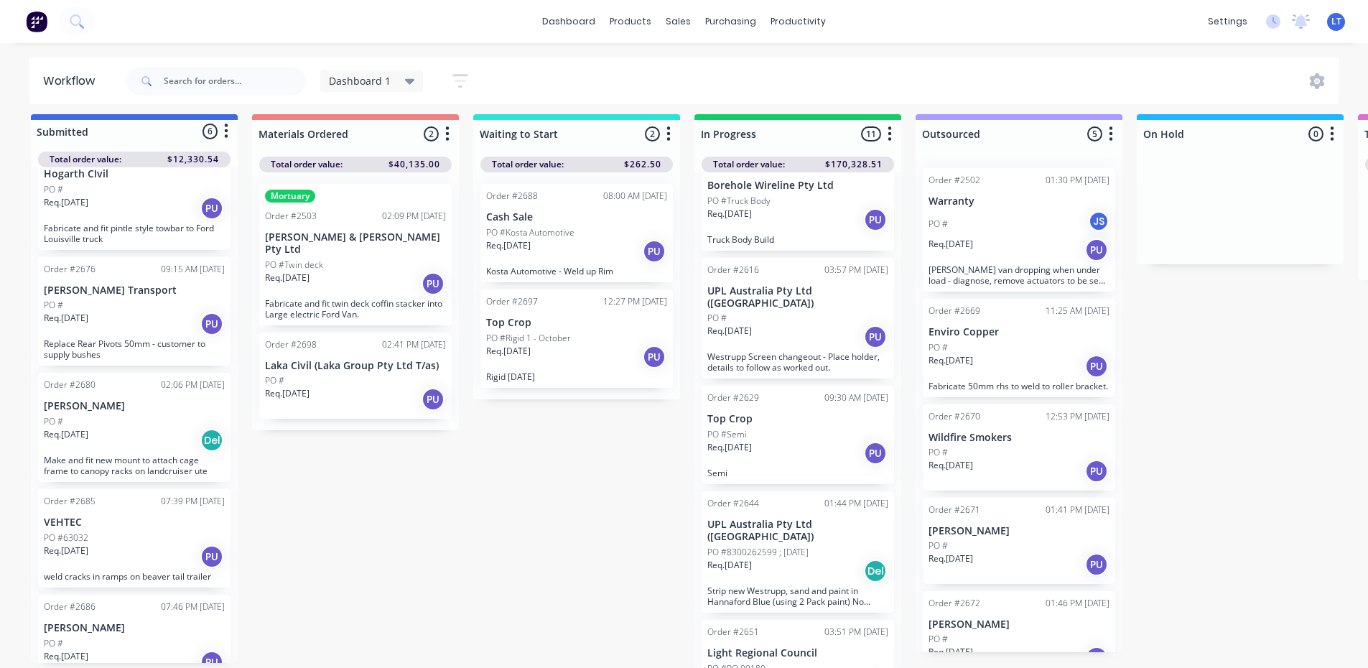
scroll to position [0, 0]
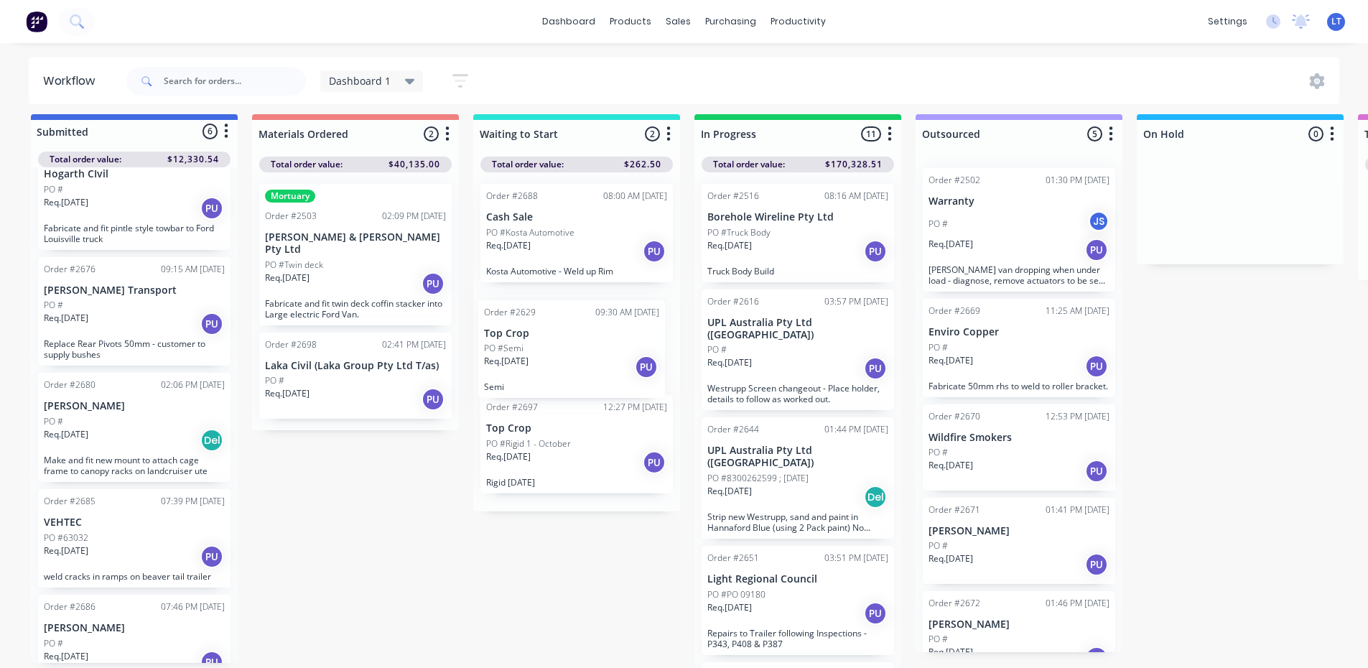
drag, startPoint x: 779, startPoint y: 454, endPoint x: 580, endPoint y: 367, distance: 217.1
click at [580, 367] on div "Submitted 6 Status colour #4169E1 hex #4169E1 Save Cancel Summaries Total order…" at bounding box center [1186, 391] width 2395 height 554
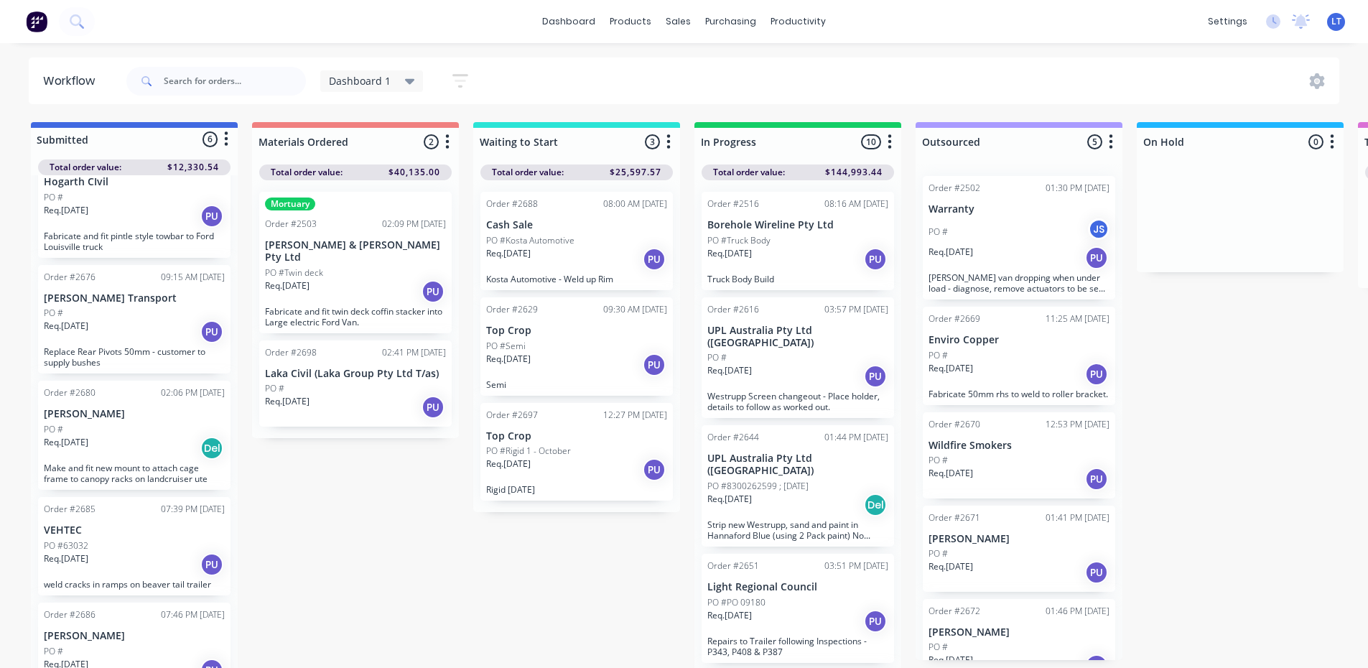
click at [809, 480] on p "PO #8300262599 ; [DATE]" at bounding box center [757, 486] width 101 height 13
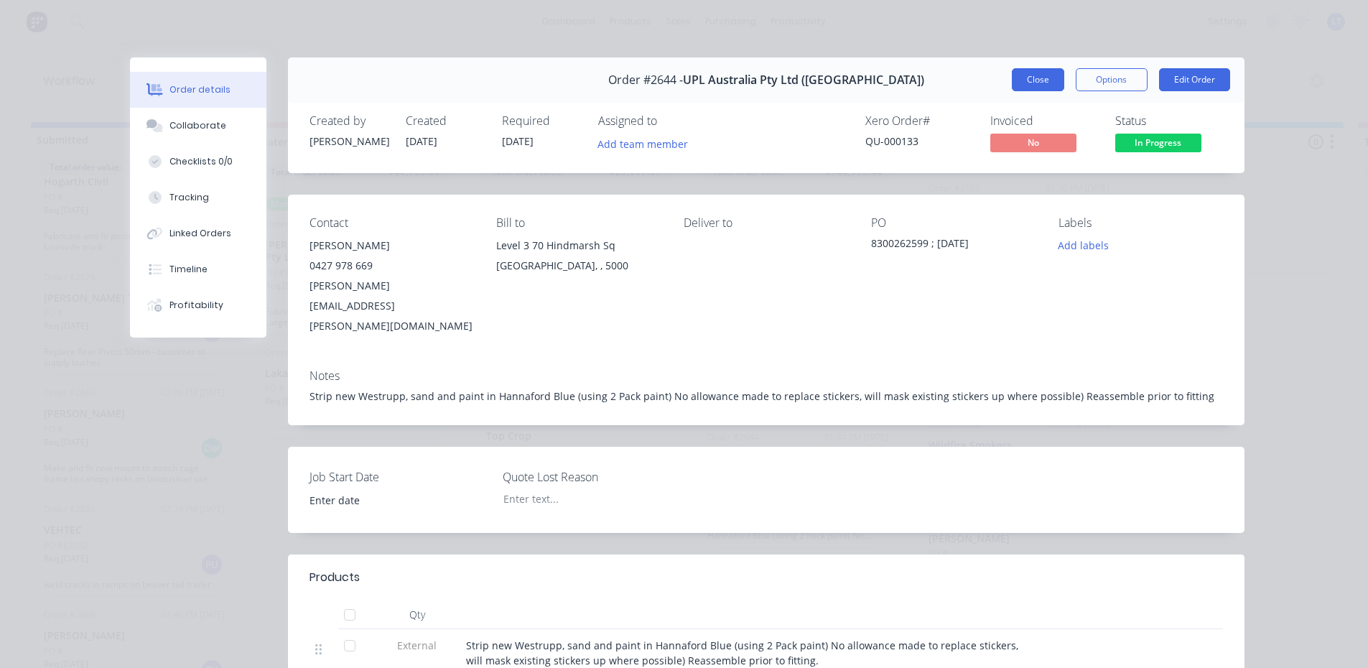
click at [1049, 85] on button "Close" at bounding box center [1038, 79] width 52 height 23
